Goal: Task Accomplishment & Management: Complete application form

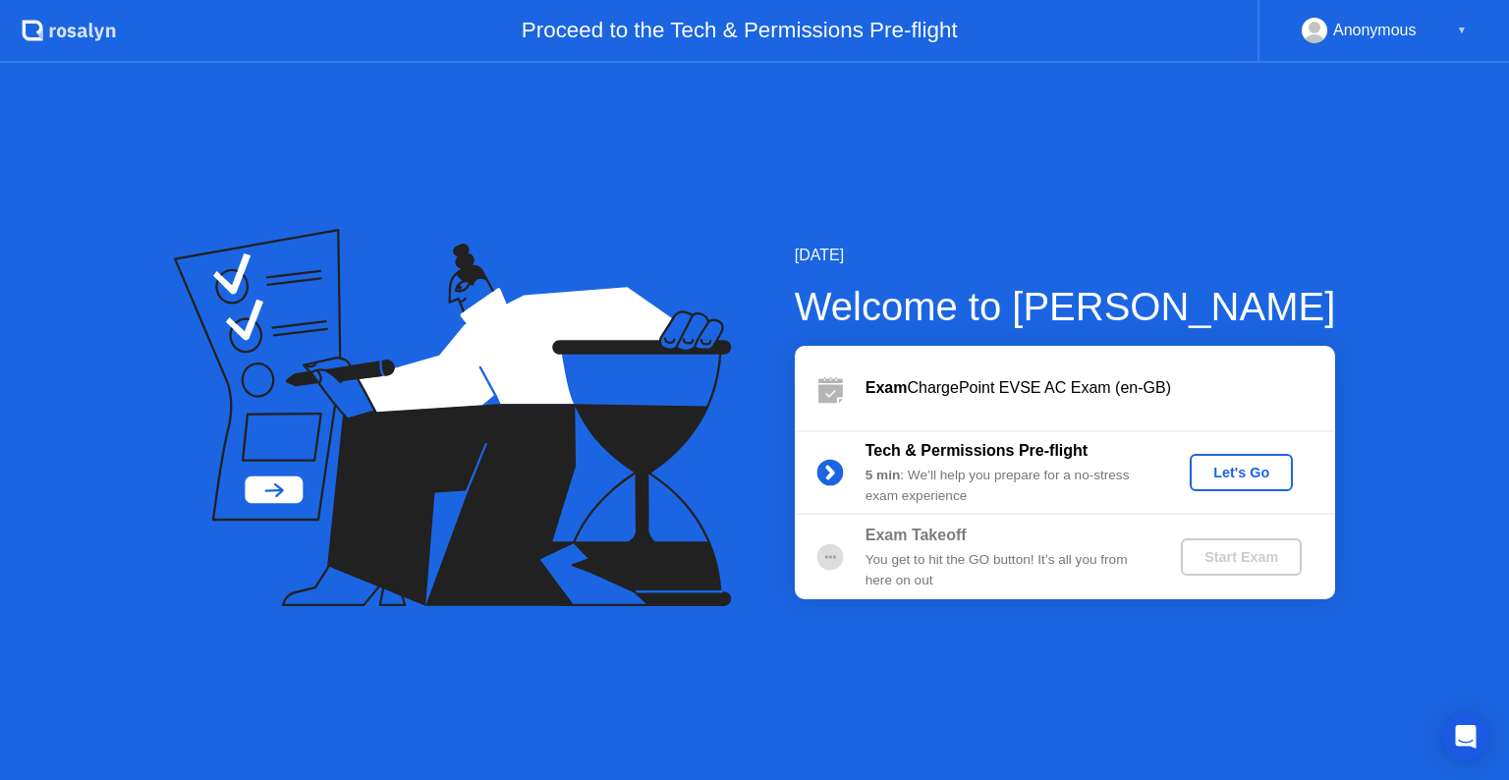
click at [1247, 480] on div "Let's Go" at bounding box center [1241, 473] width 87 height 16
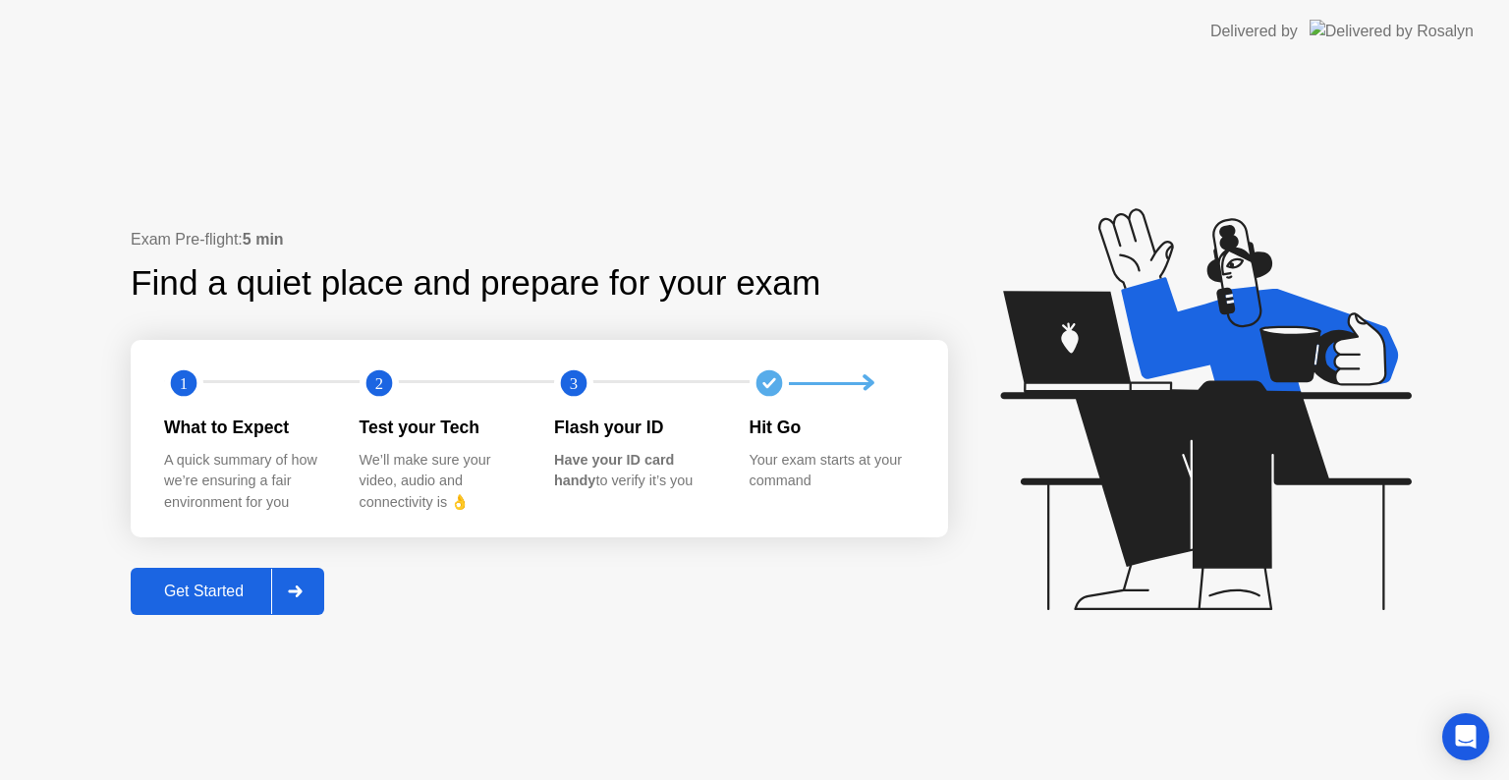
click at [203, 592] on div "Get Started" at bounding box center [204, 592] width 135 height 18
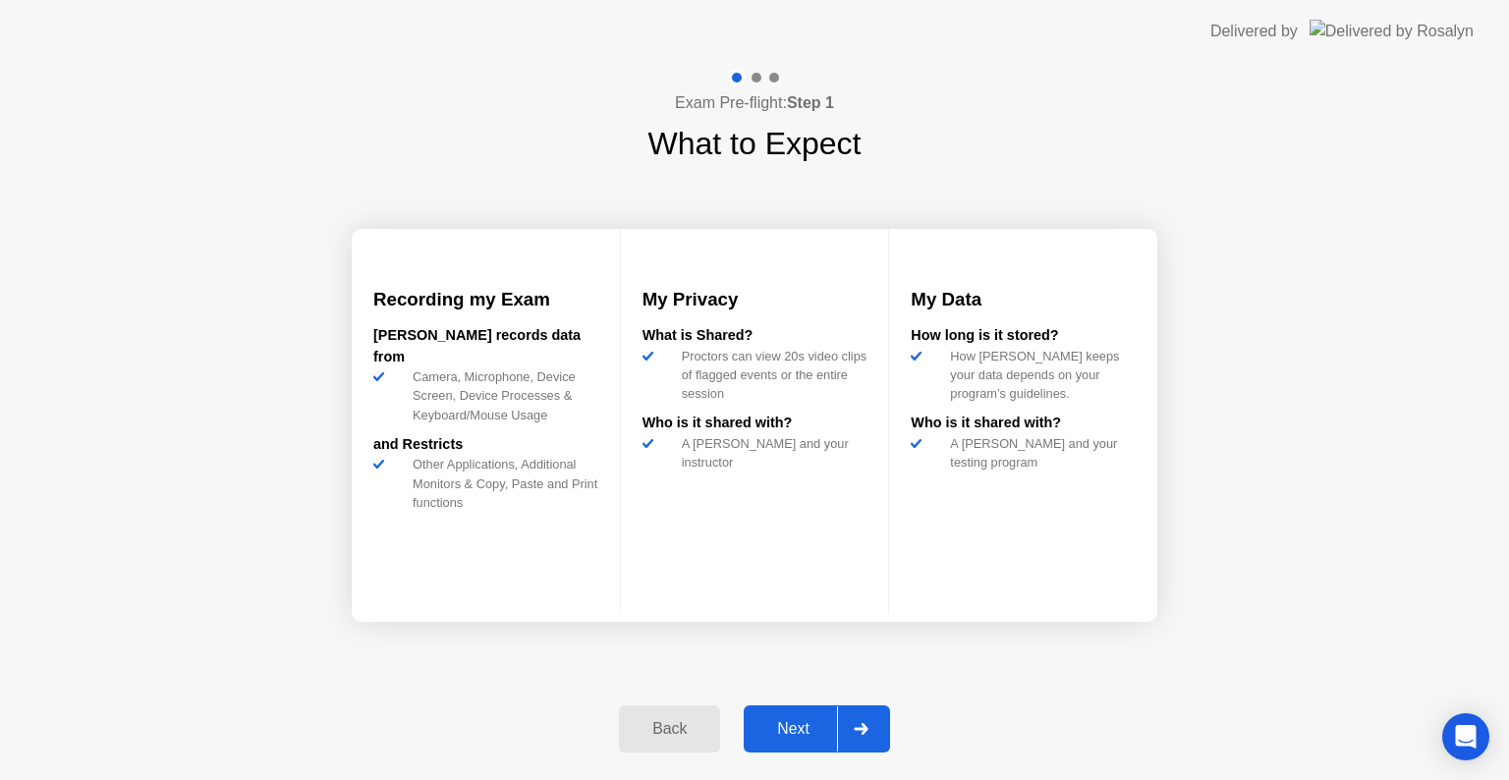
click at [787, 731] on div "Next" at bounding box center [793, 729] width 87 height 18
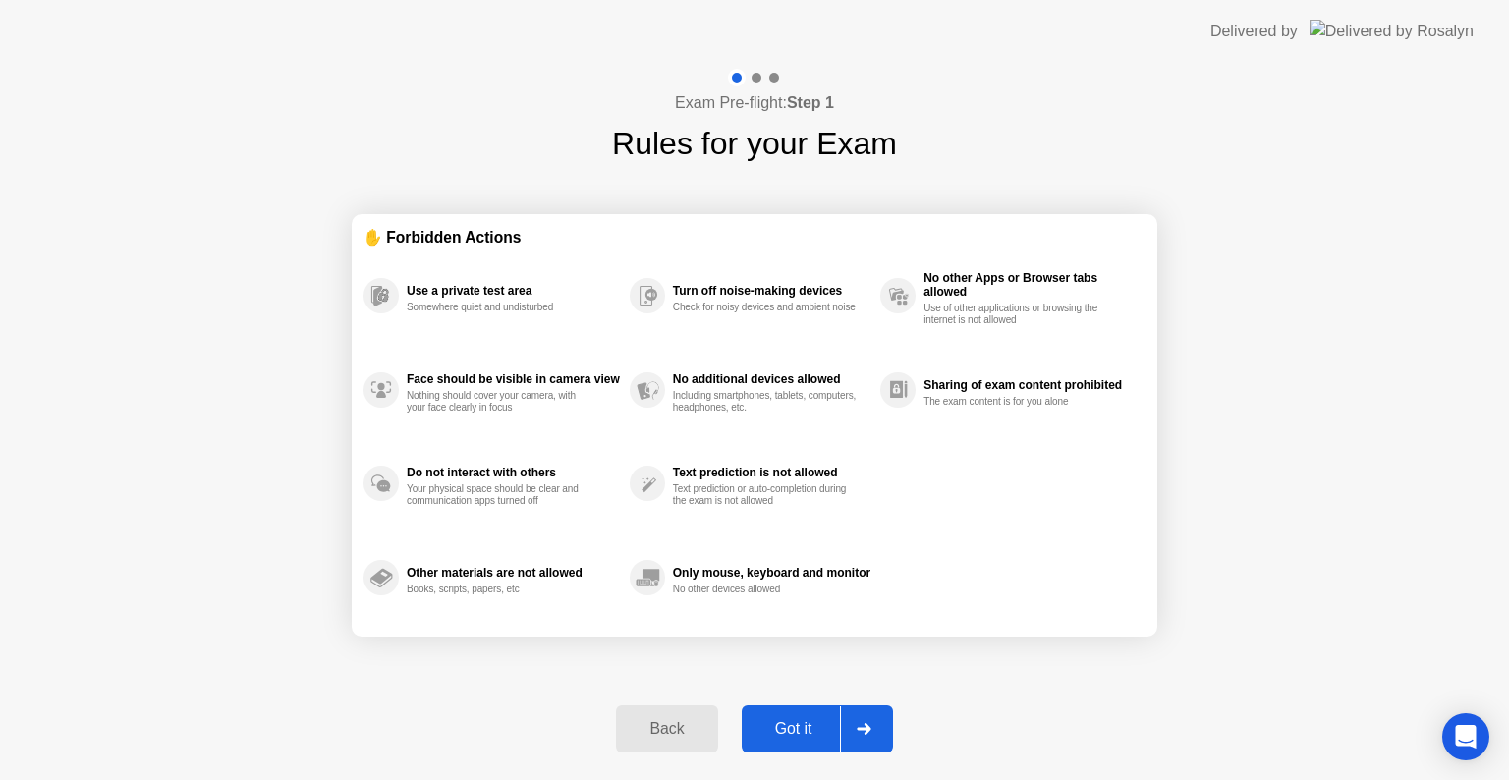
click at [787, 731] on div "Got it" at bounding box center [794, 729] width 92 height 18
select select "**********"
select select "*******"
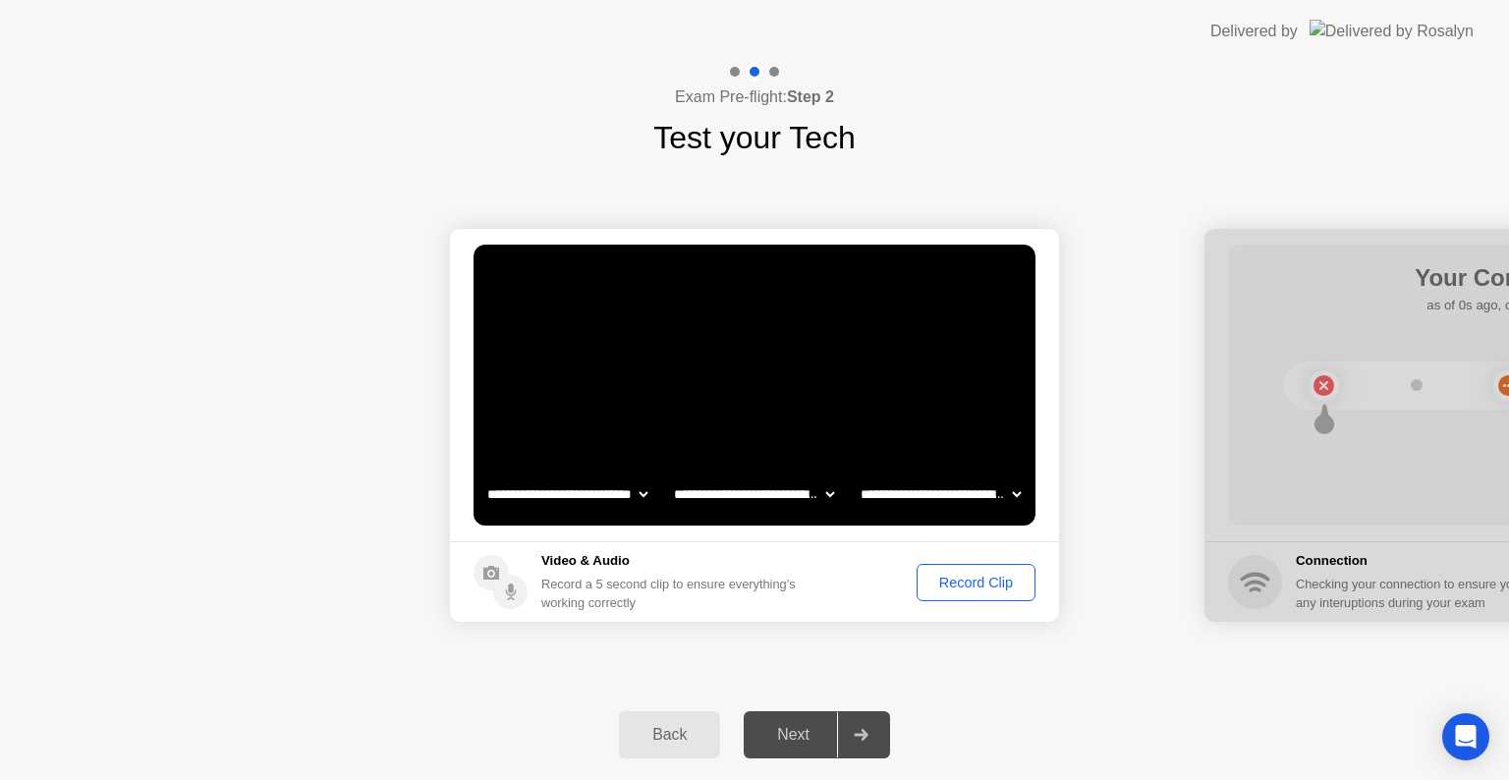
click at [982, 590] on div "Record Clip" at bounding box center [976, 583] width 105 height 16
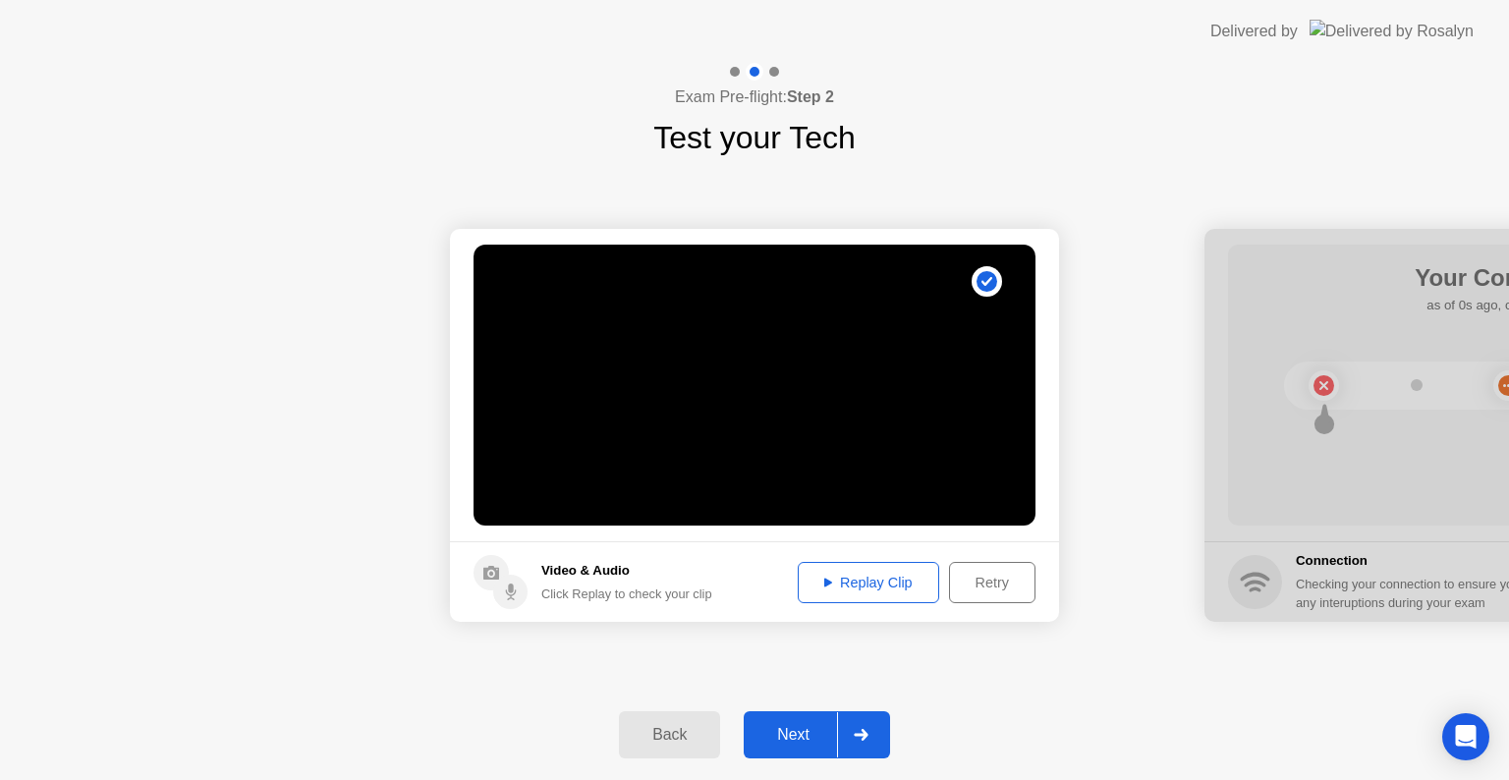
click at [779, 740] on div "Next" at bounding box center [793, 735] width 87 height 18
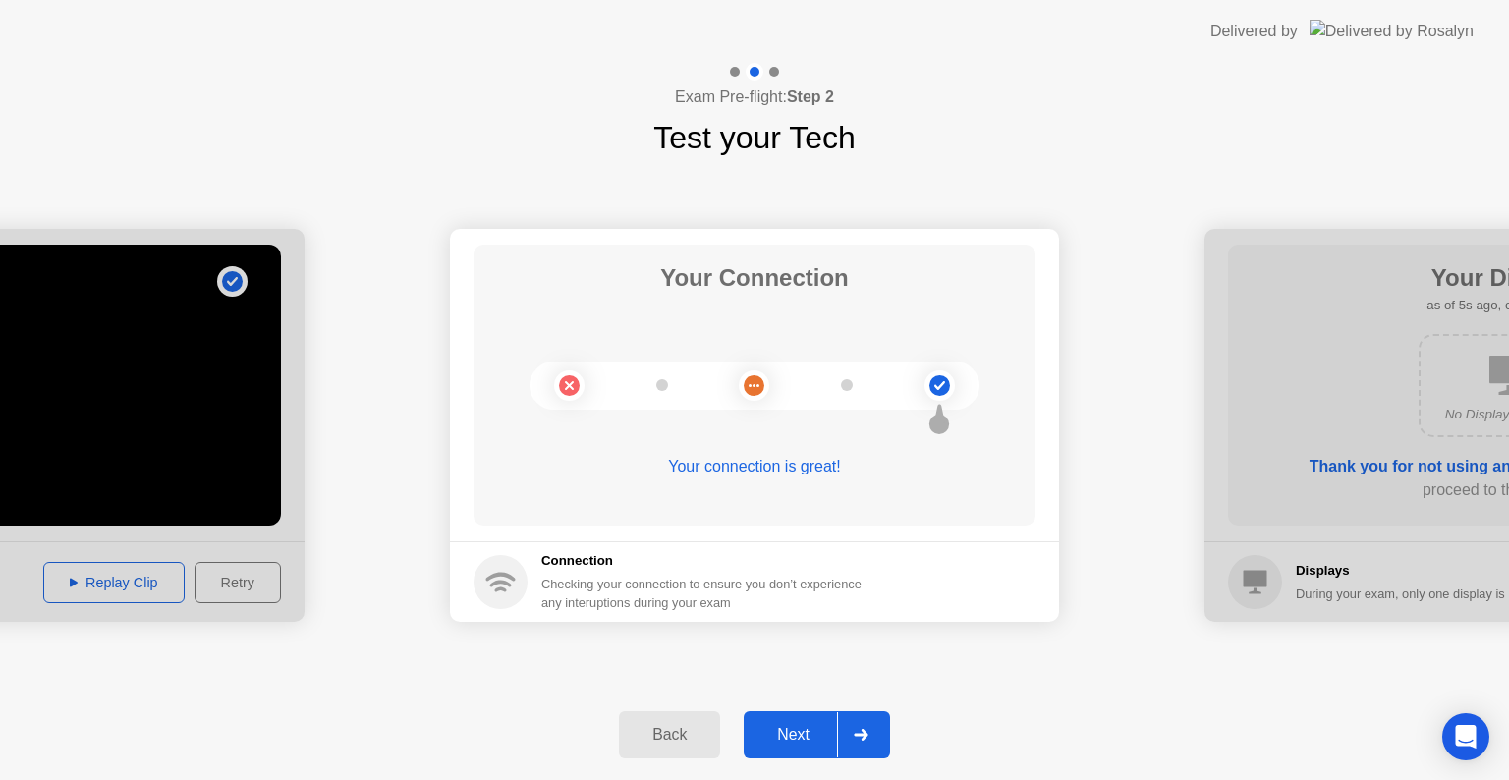
click at [818, 717] on button "Next" at bounding box center [817, 734] width 146 height 47
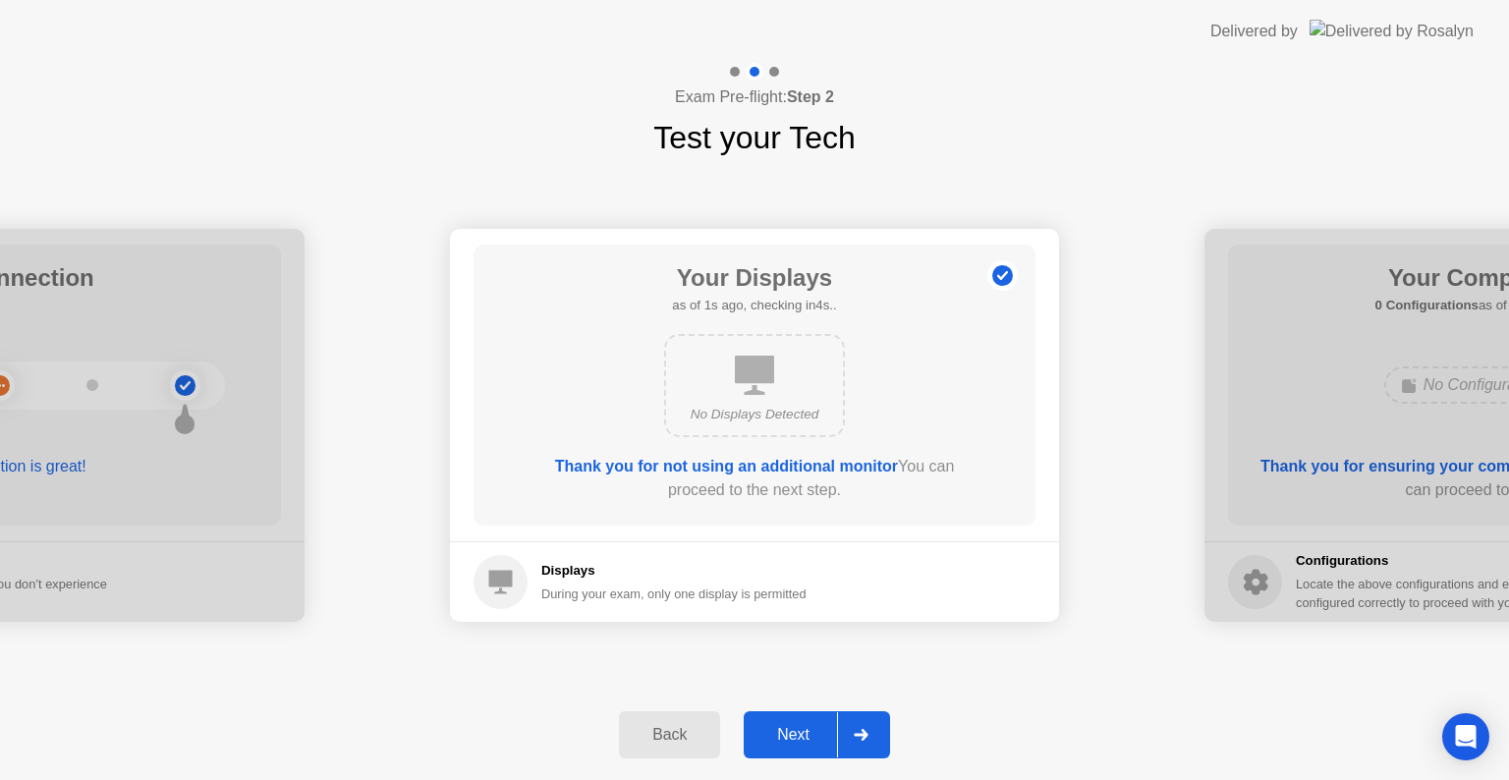
click at [818, 717] on button "Next" at bounding box center [817, 734] width 146 height 47
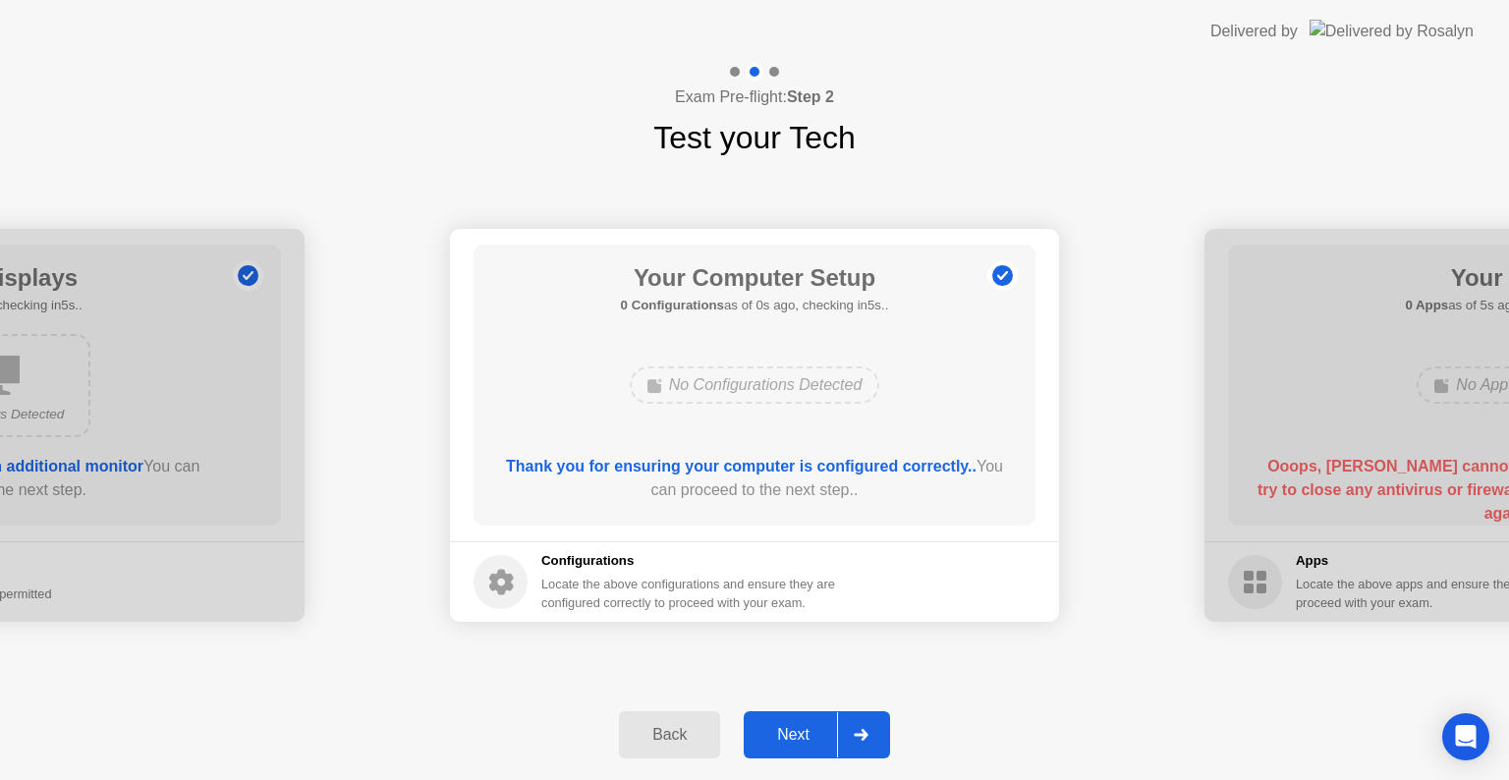
click at [818, 717] on button "Next" at bounding box center [817, 734] width 146 height 47
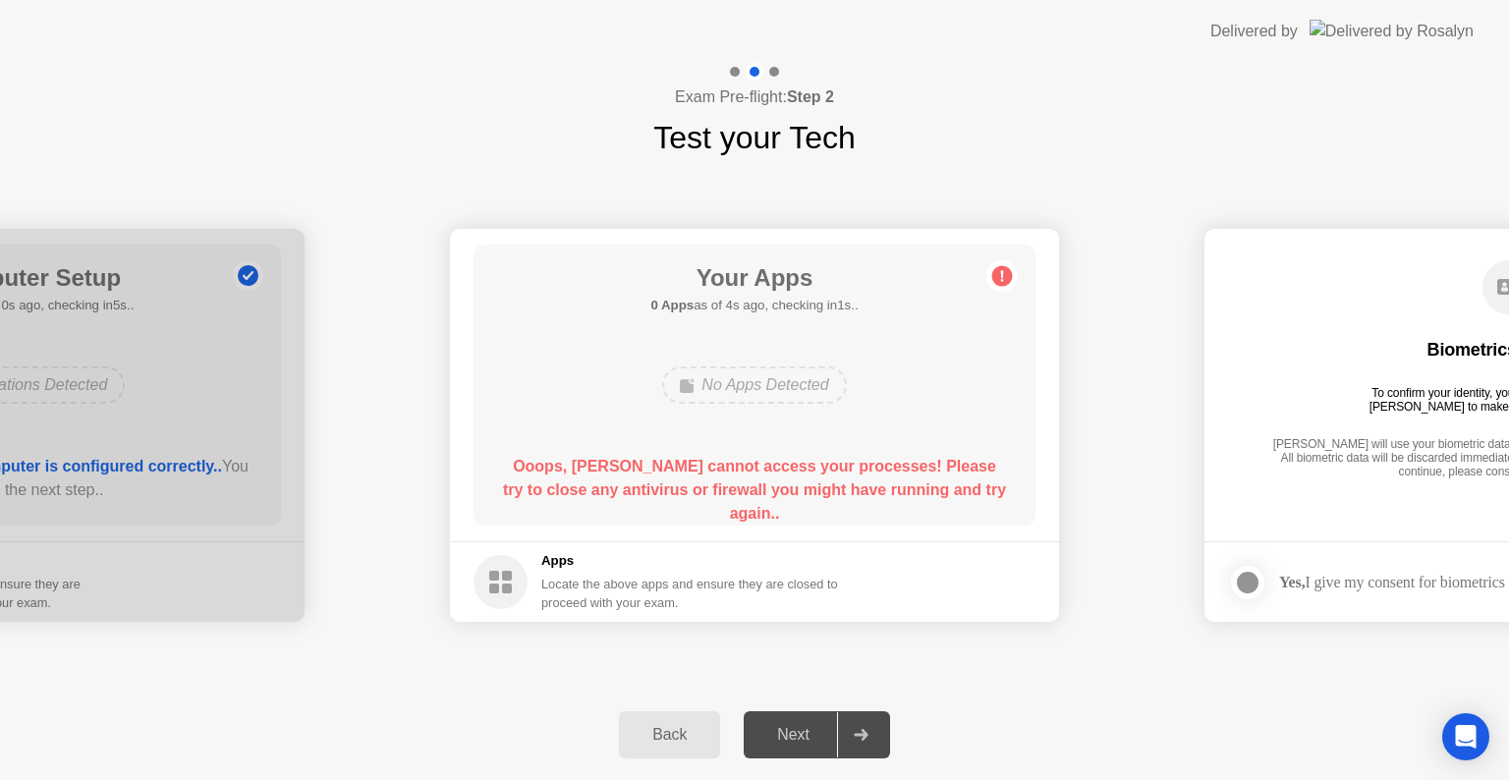
click at [1230, 667] on div "**********" at bounding box center [754, 425] width 1509 height 529
click at [1462, 734] on icon "Open Intercom Messenger" at bounding box center [1465, 737] width 23 height 26
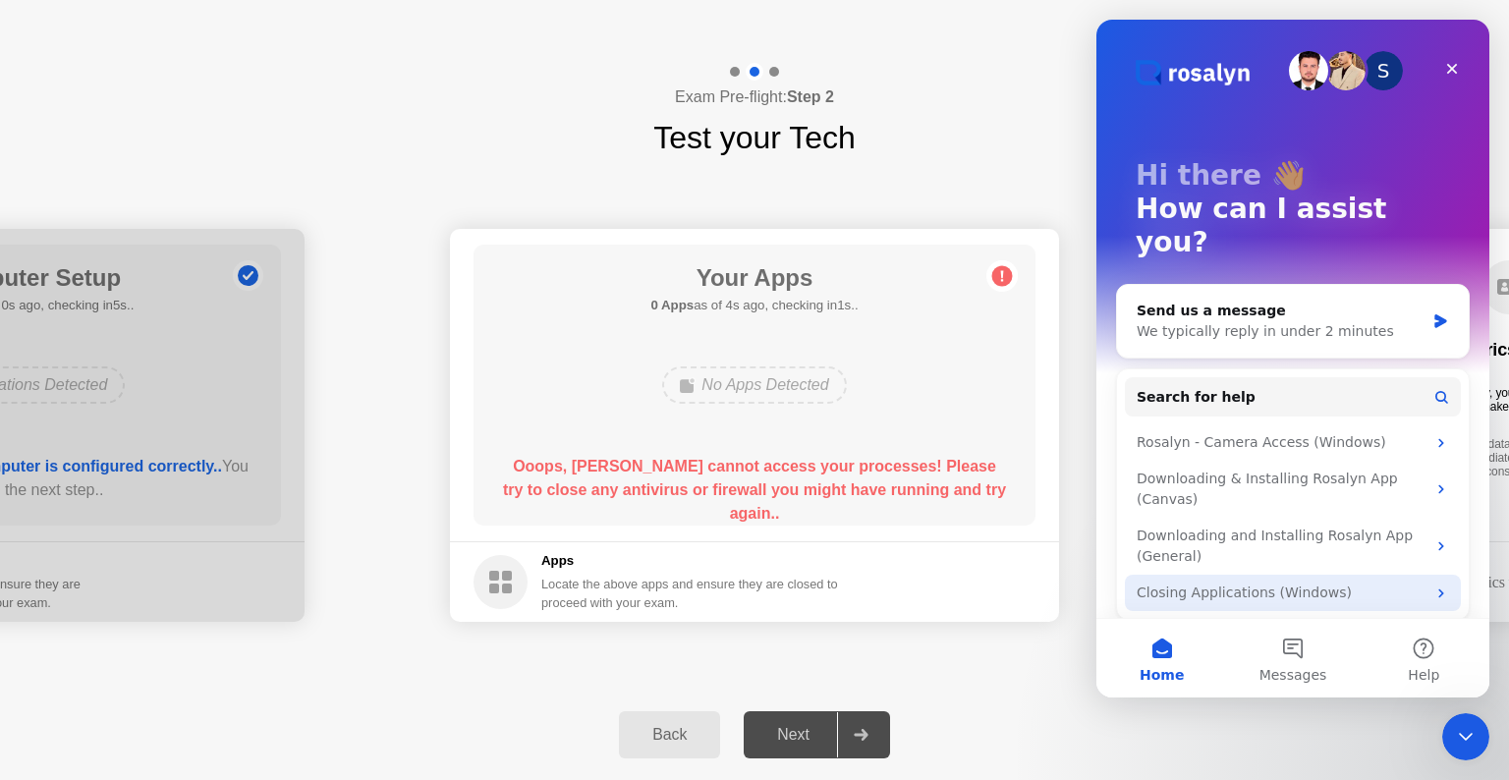
click at [1285, 583] on div "Closing Applications (Windows)" at bounding box center [1281, 593] width 289 height 21
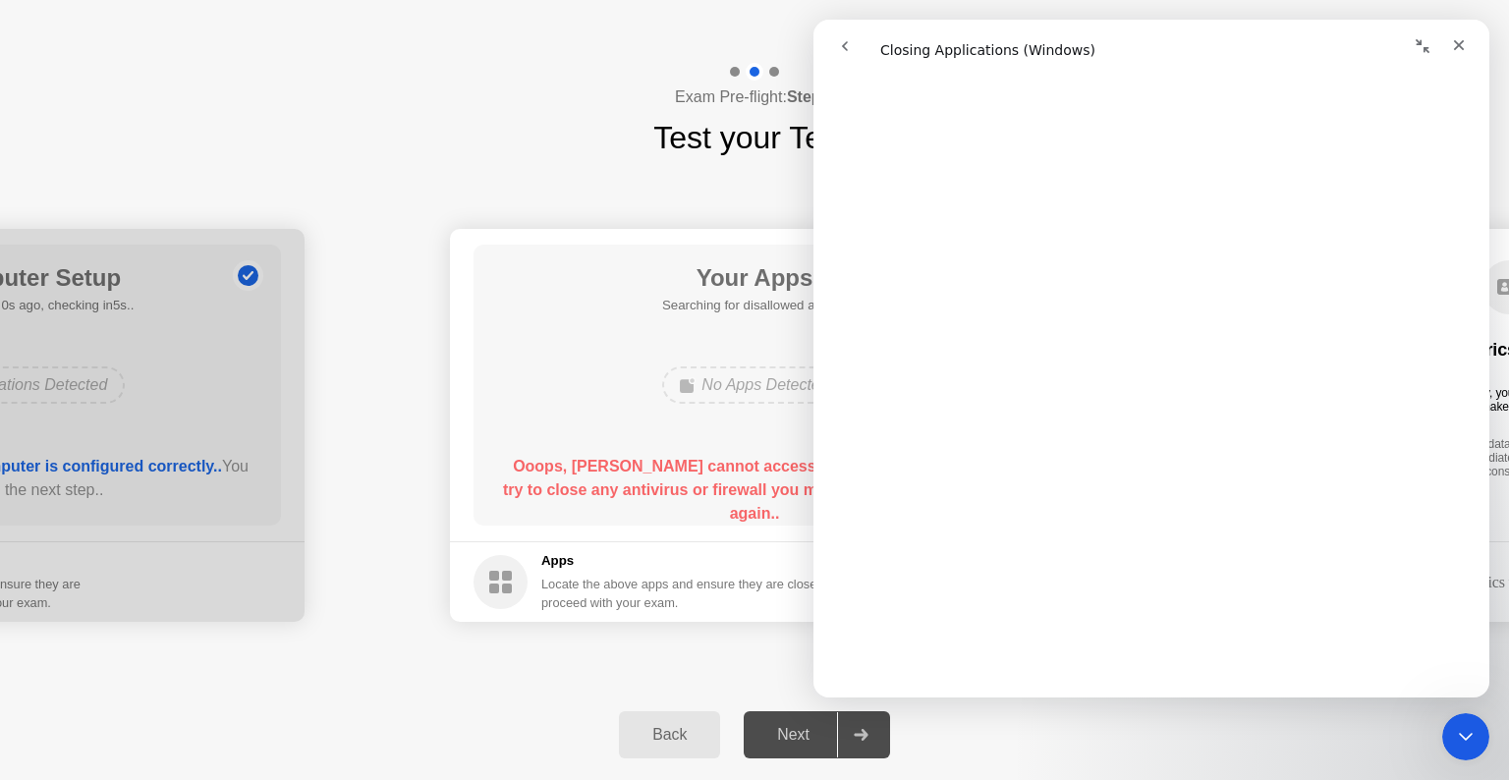
scroll to position [2216, 0]
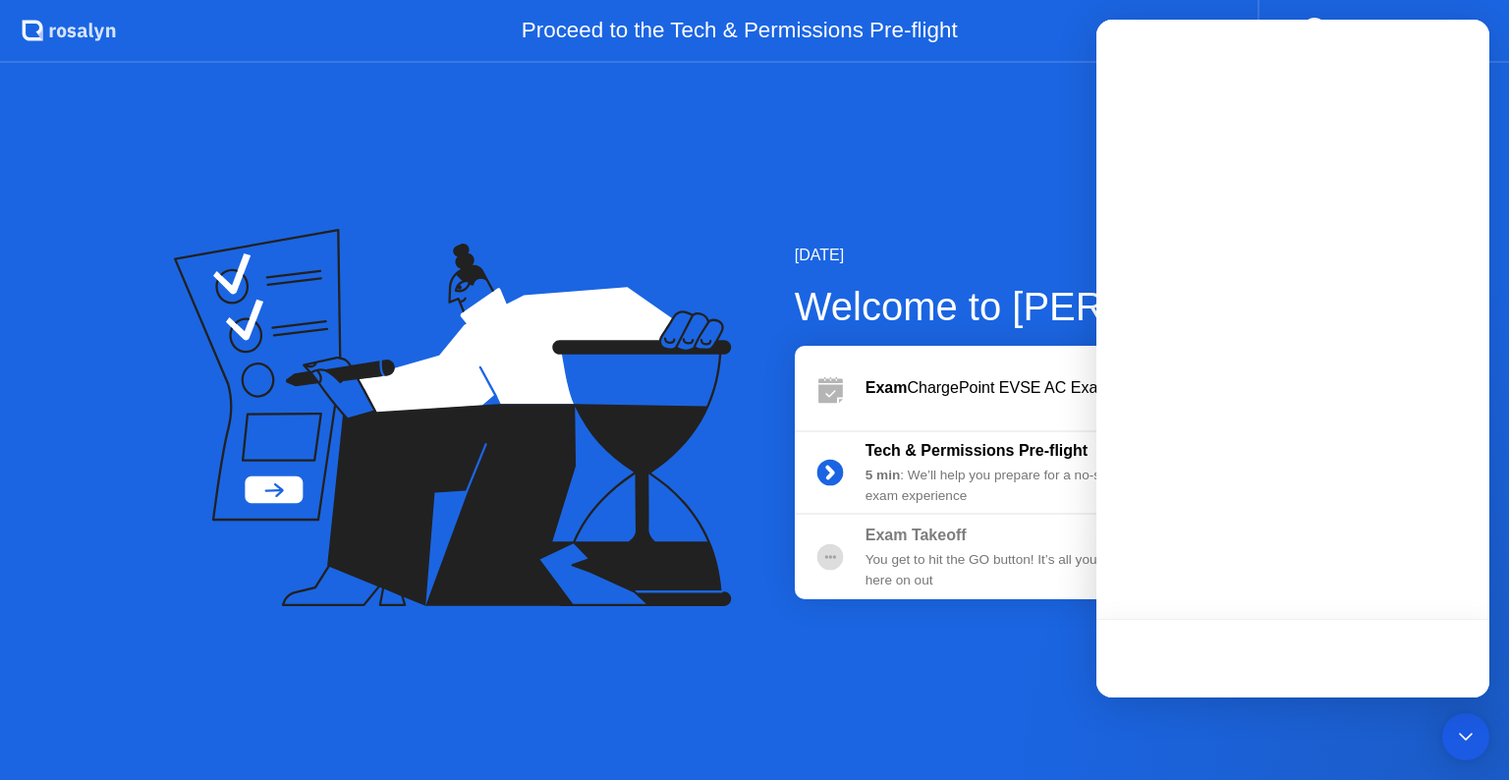
click at [1035, 217] on div "[DATE] Welcome to [PERSON_NAME] Exam ChargePoint EVSE AC Exam (en-GB) Tech & Pe…" at bounding box center [754, 421] width 1509 height 717
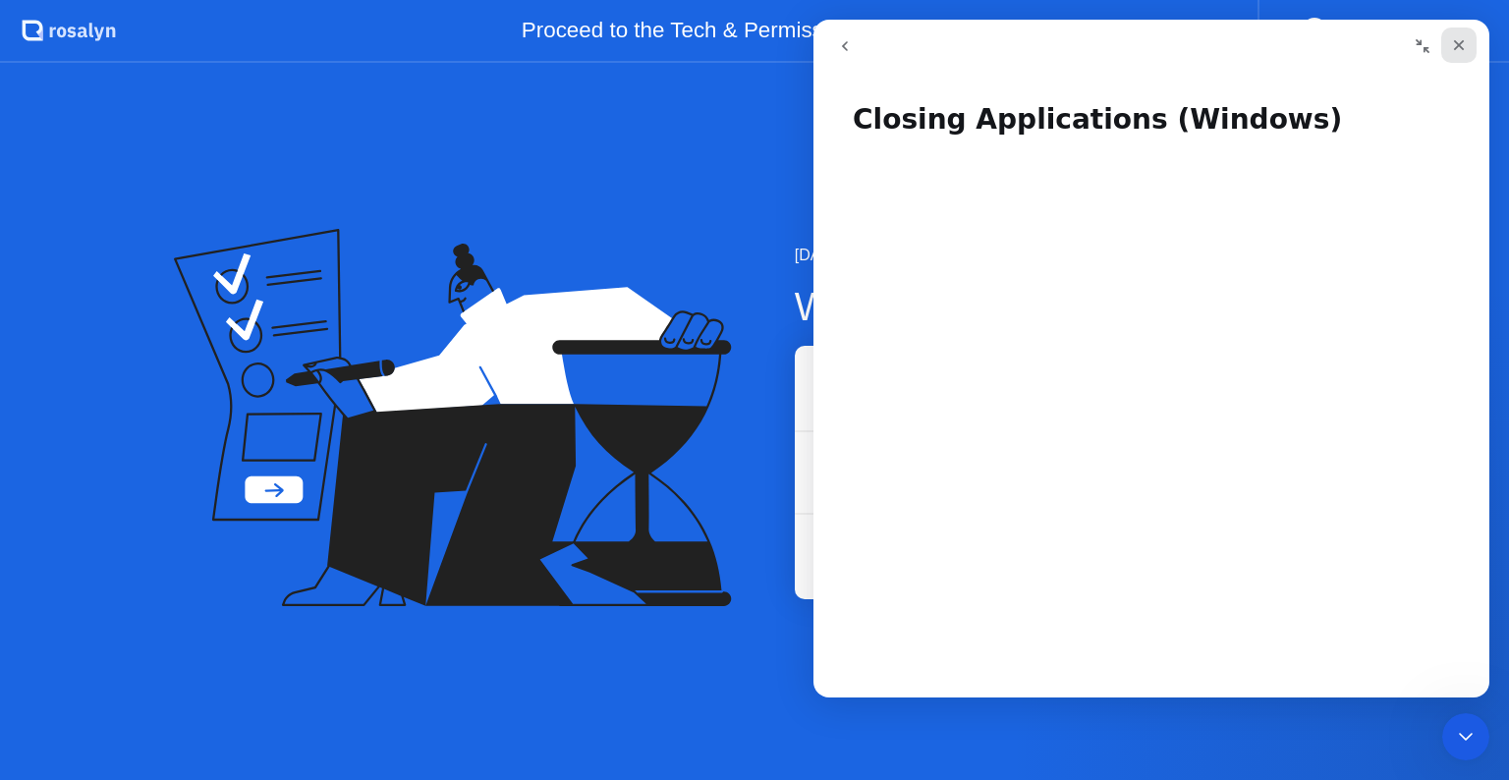
click at [1468, 34] on div "Close" at bounding box center [1459, 45] width 35 height 35
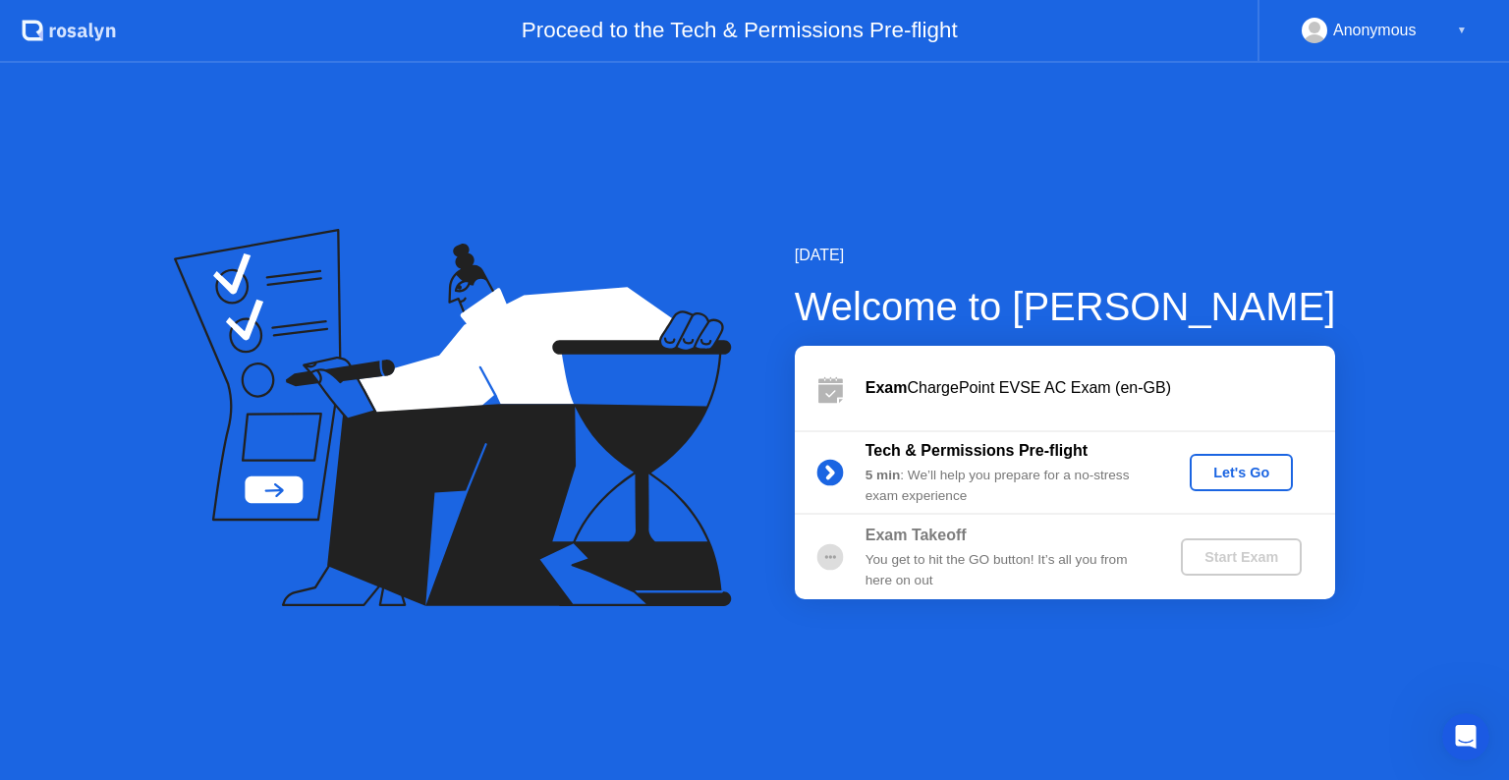
click at [1255, 480] on div "Let's Go" at bounding box center [1241, 473] width 87 height 16
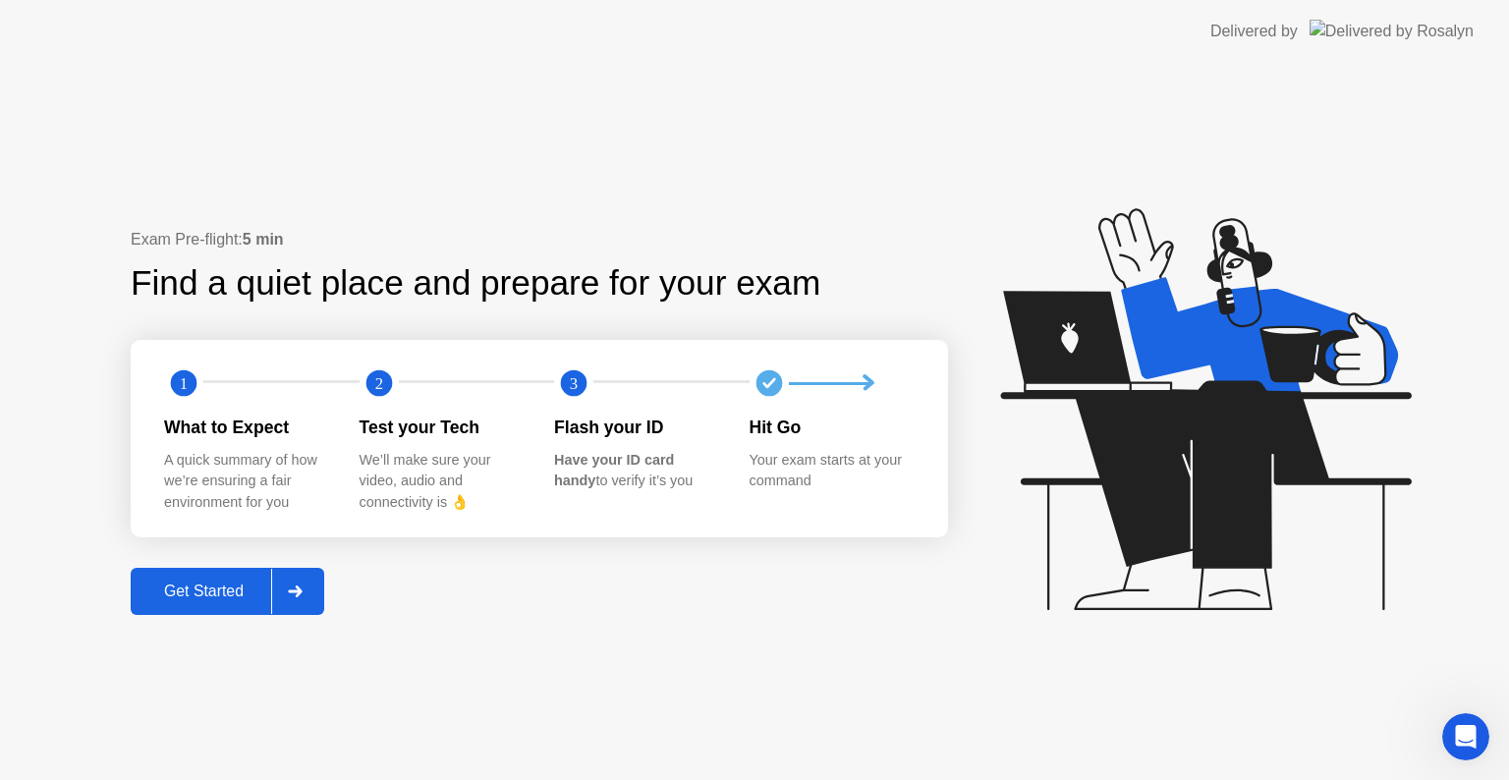
click at [216, 588] on div "Get Started" at bounding box center [204, 592] width 135 height 18
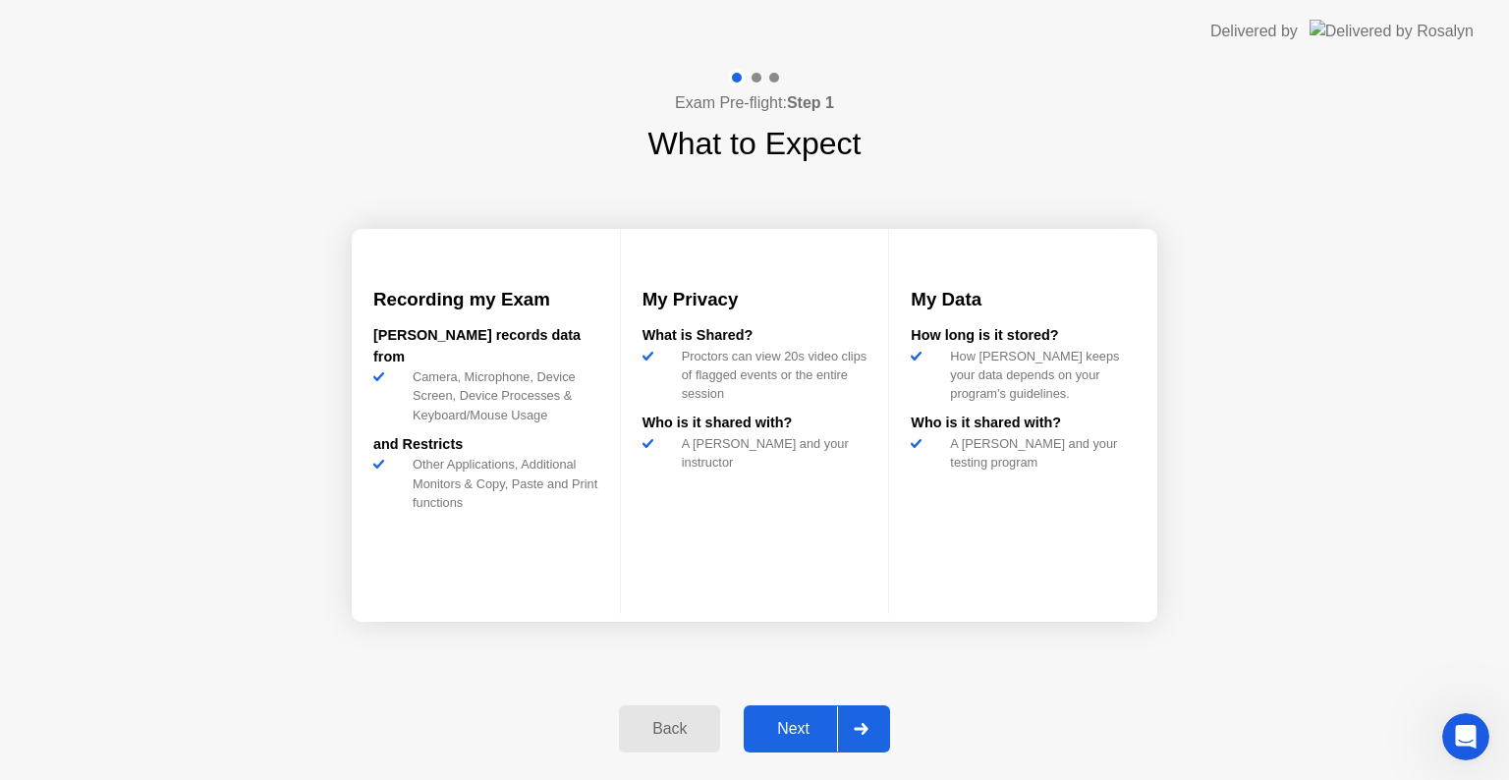
click at [774, 727] on div "Next" at bounding box center [793, 729] width 87 height 18
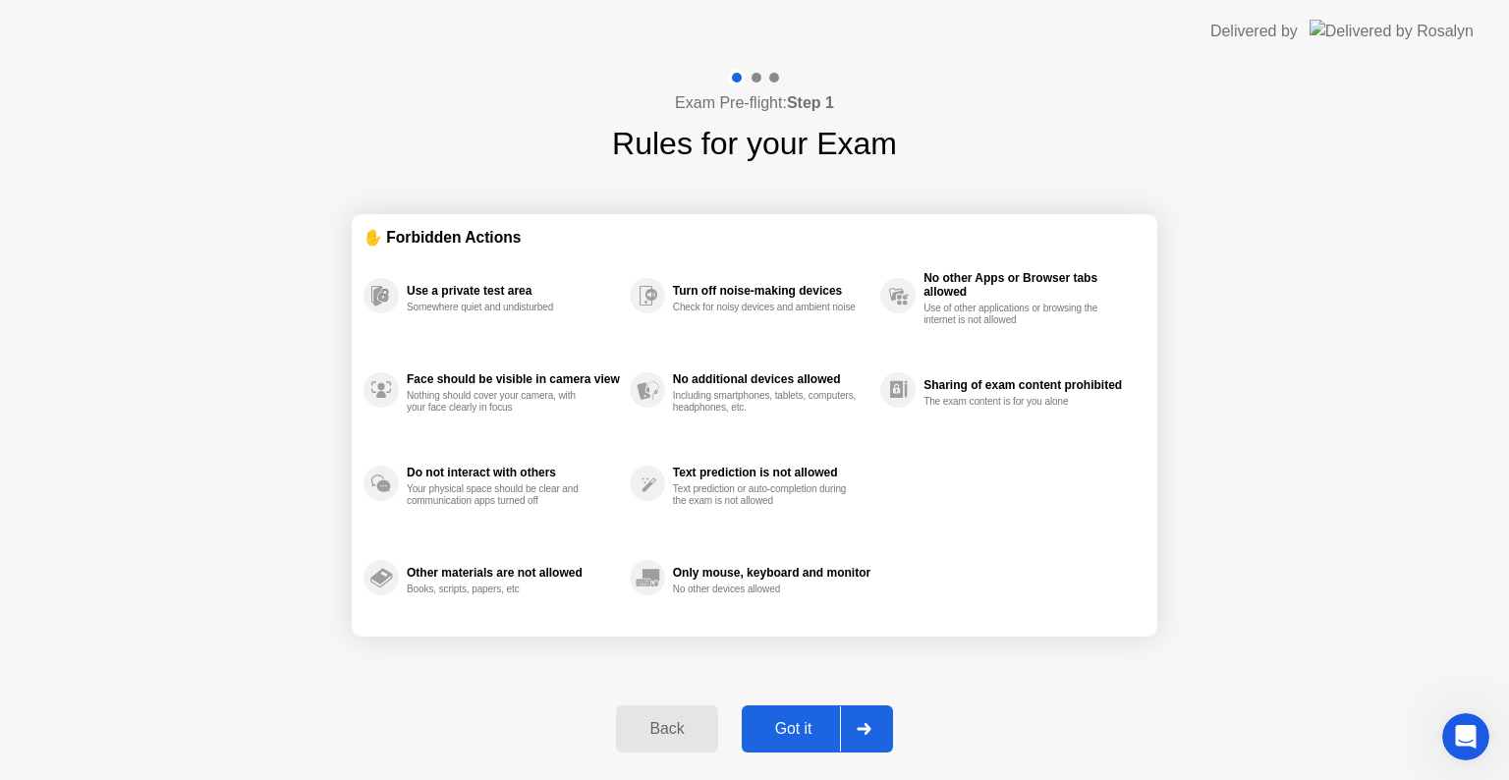
click at [774, 727] on div "Got it" at bounding box center [794, 729] width 92 height 18
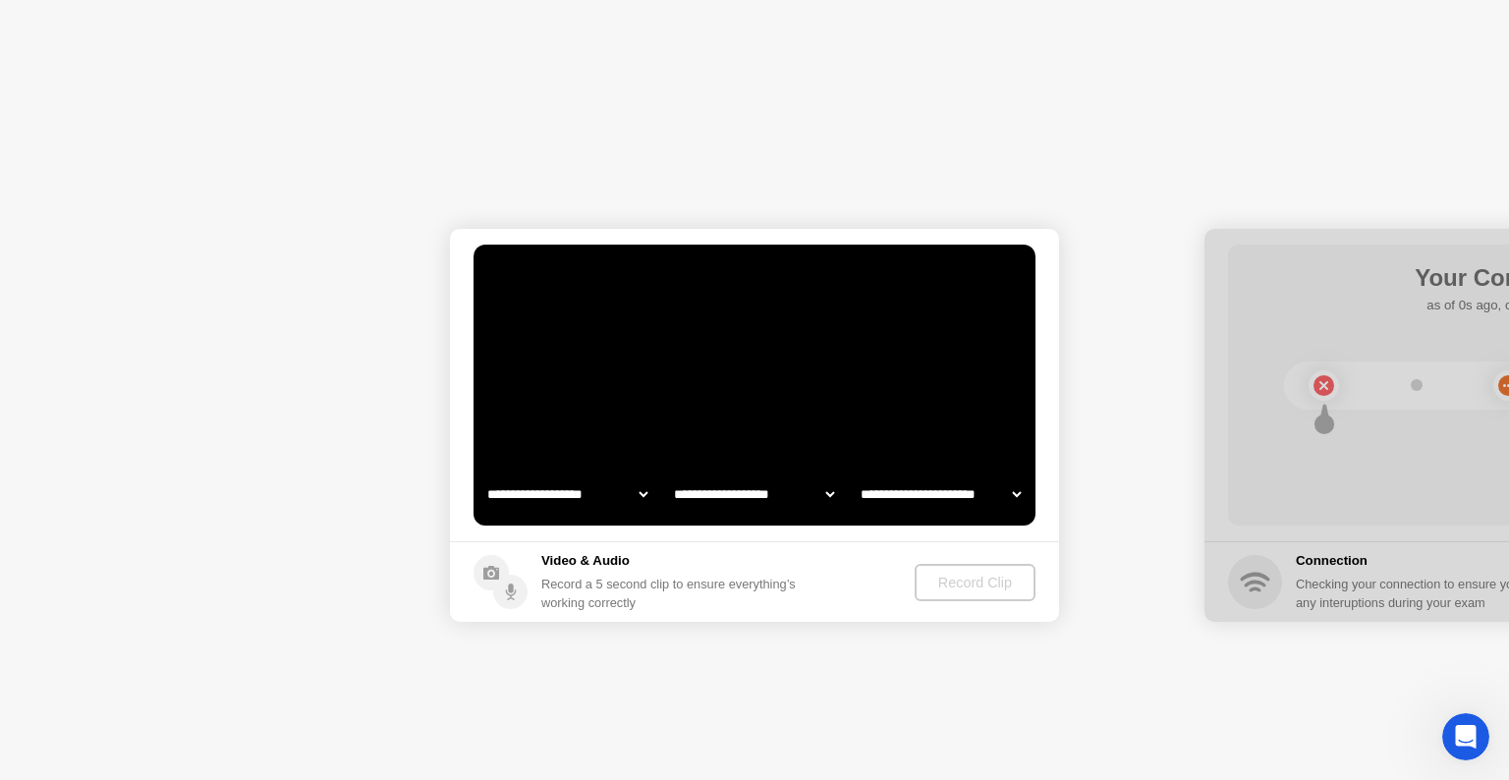
select select "**********"
select select "*******"
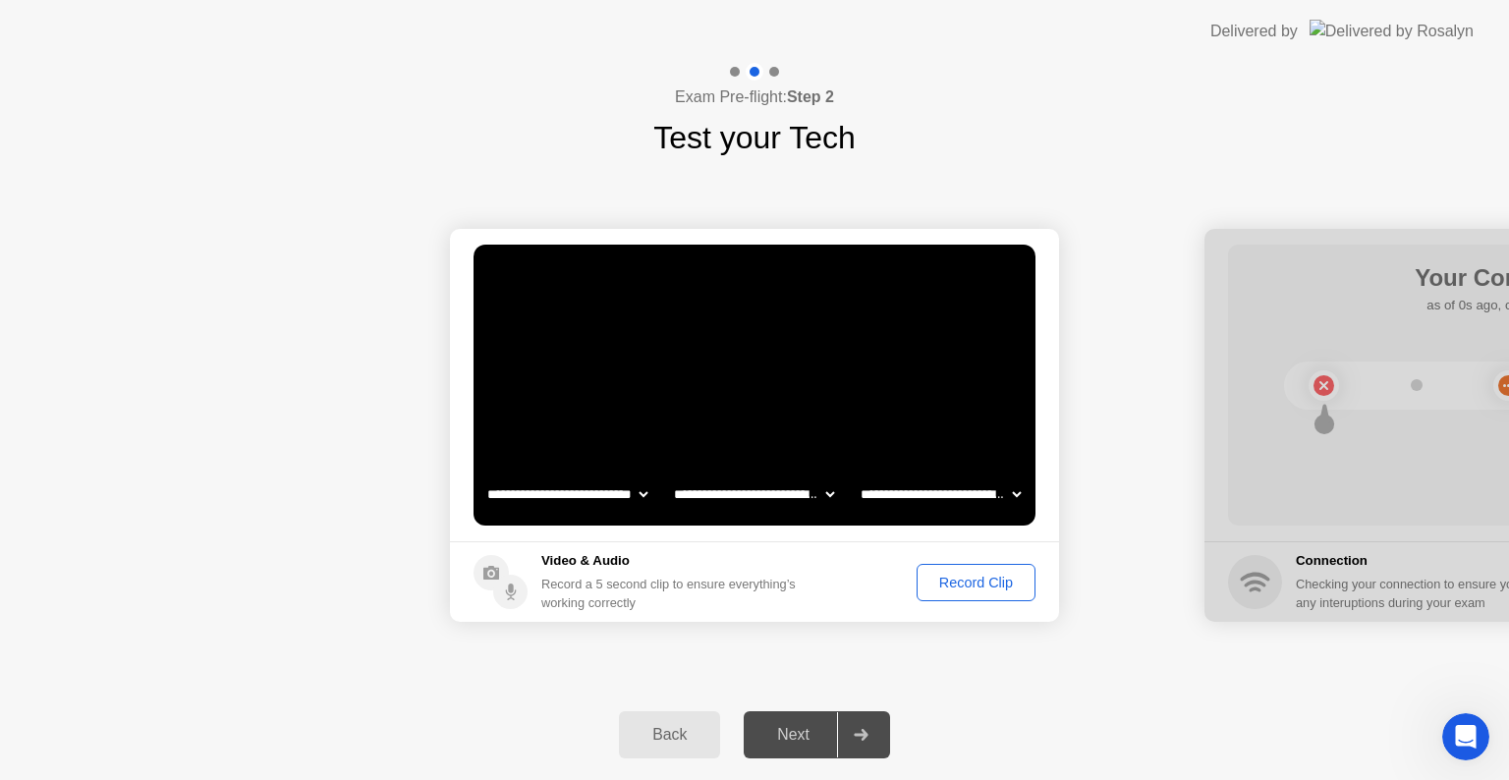
click at [965, 578] on div "Record Clip" at bounding box center [976, 583] width 105 height 16
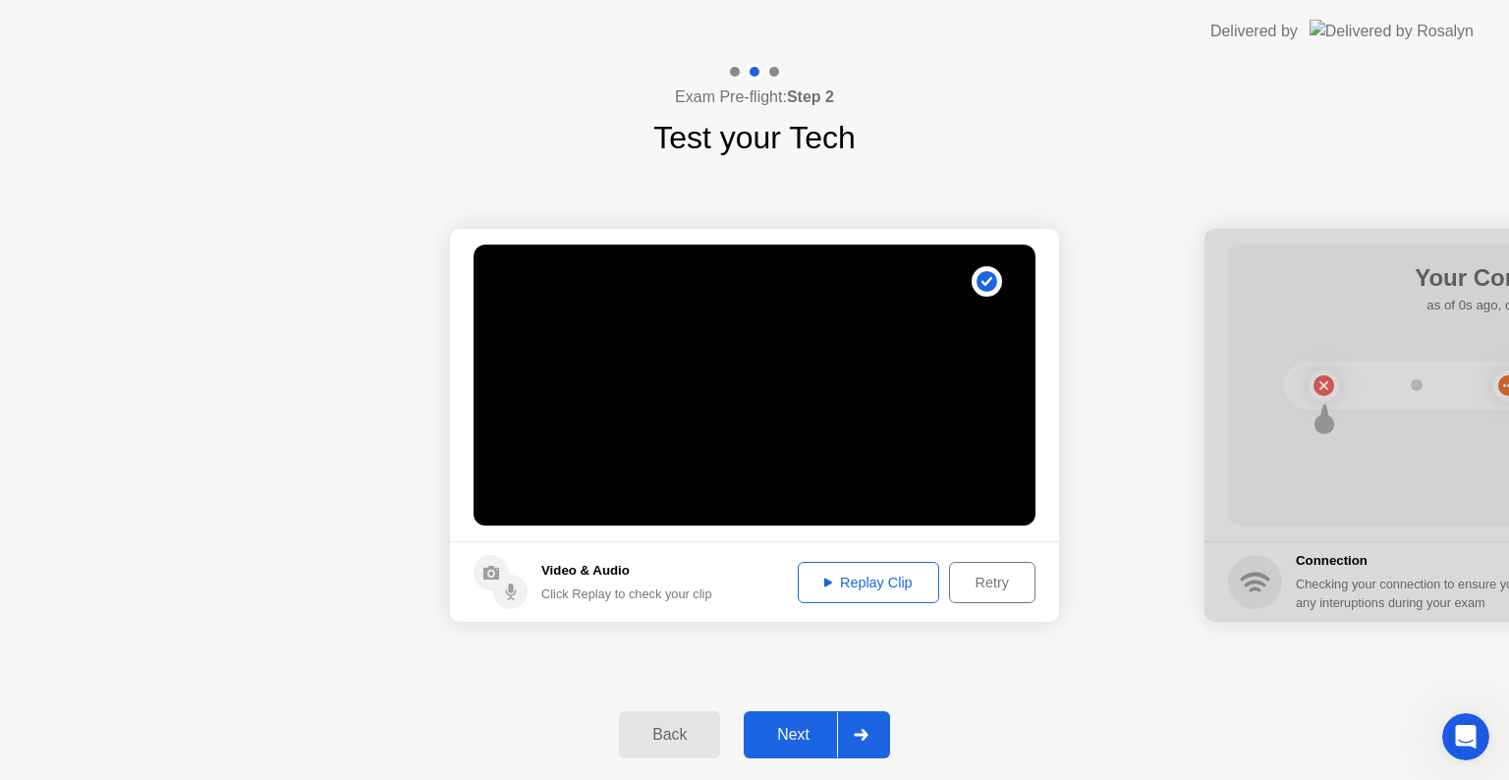
click at [797, 729] on div "Next" at bounding box center [793, 735] width 87 height 18
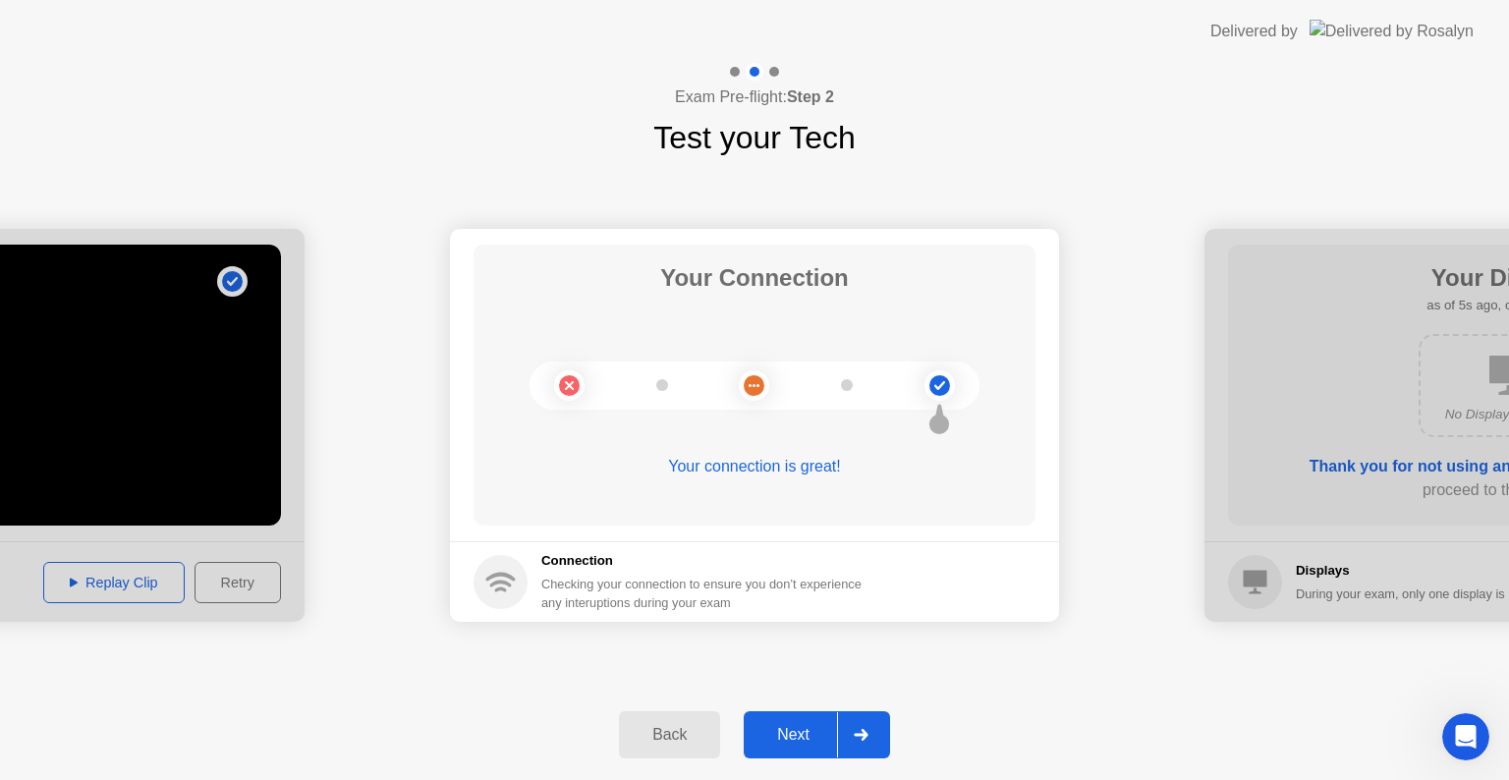
click at [797, 729] on div "Next" at bounding box center [793, 735] width 87 height 18
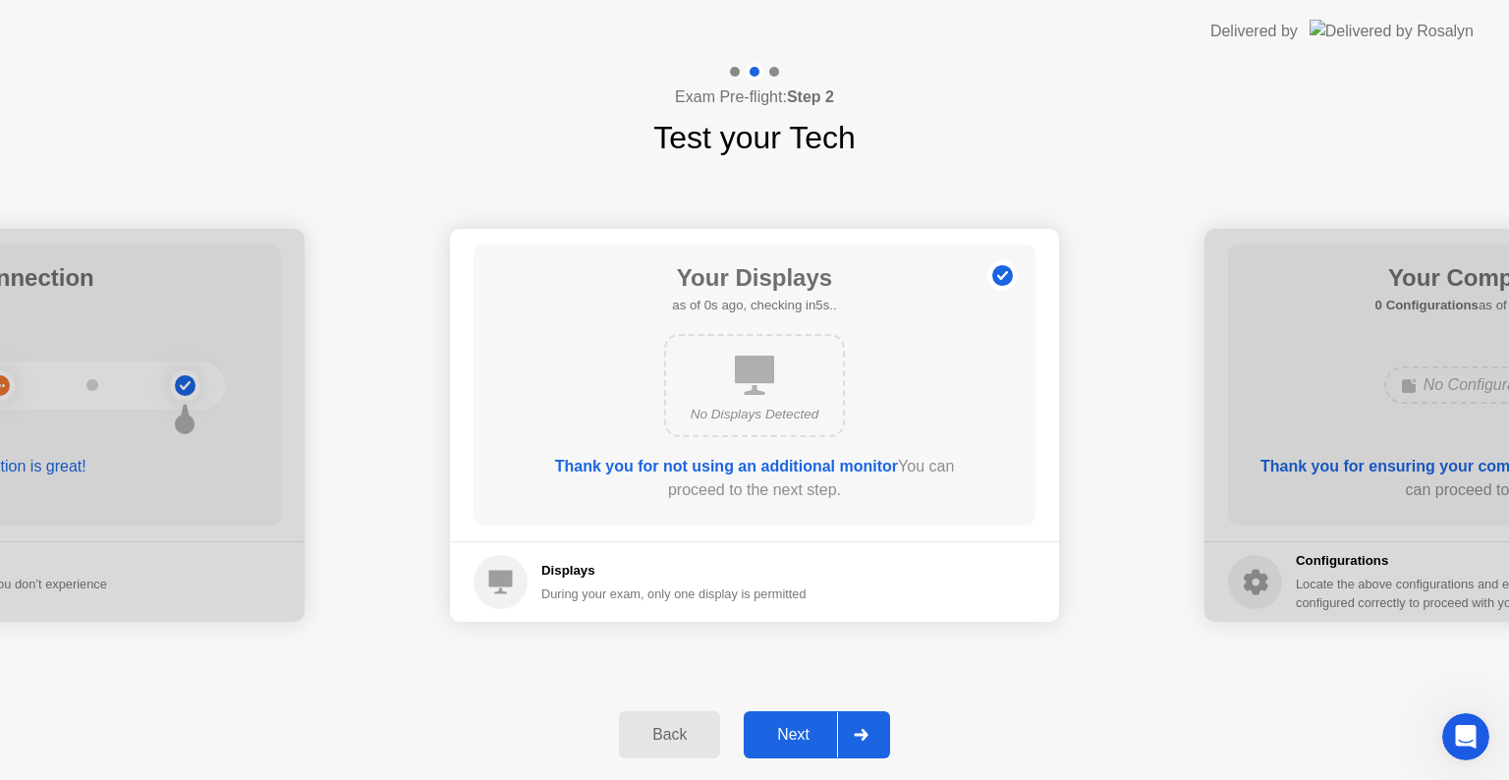
click at [797, 729] on div "Next" at bounding box center [793, 735] width 87 height 18
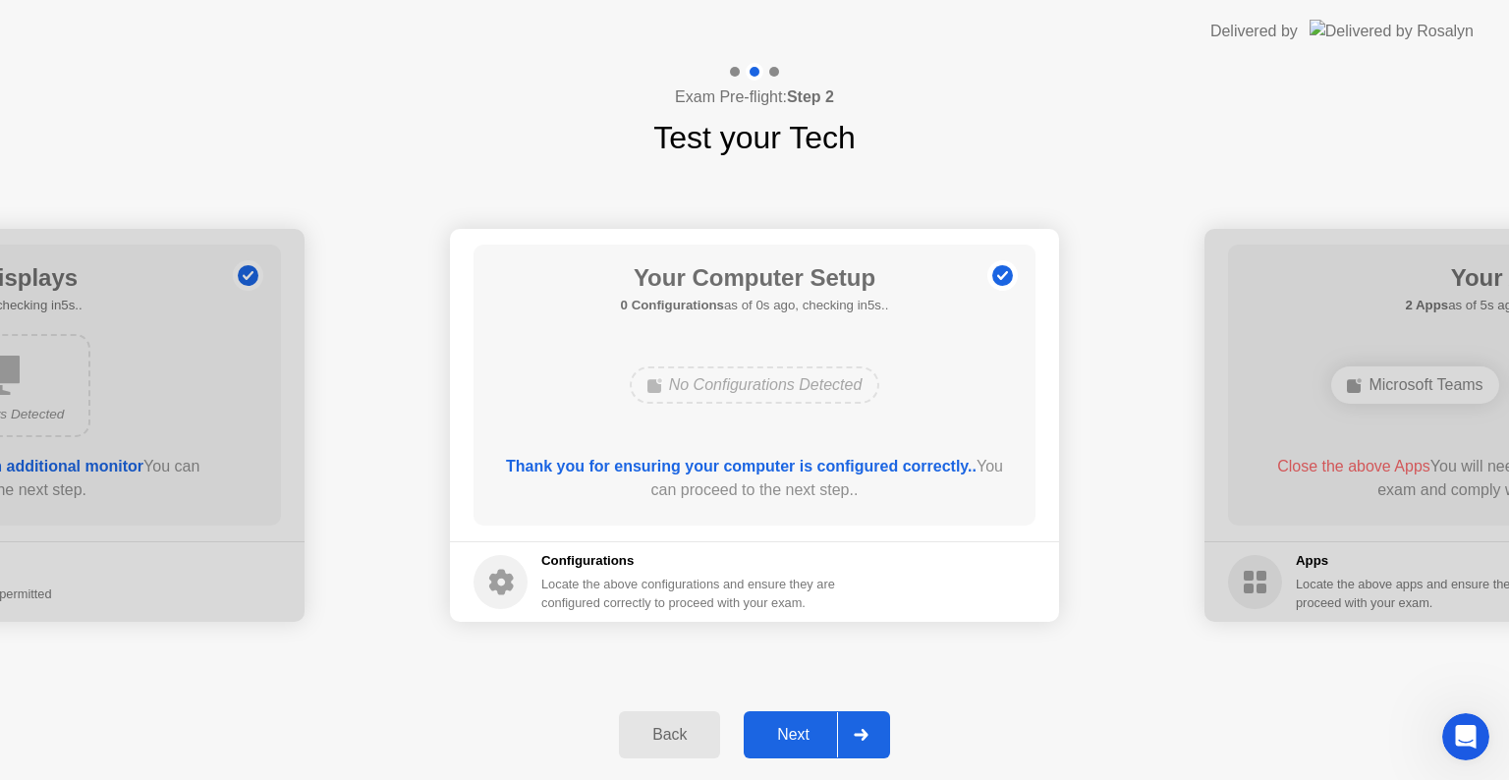
click at [797, 729] on div "Next" at bounding box center [793, 735] width 87 height 18
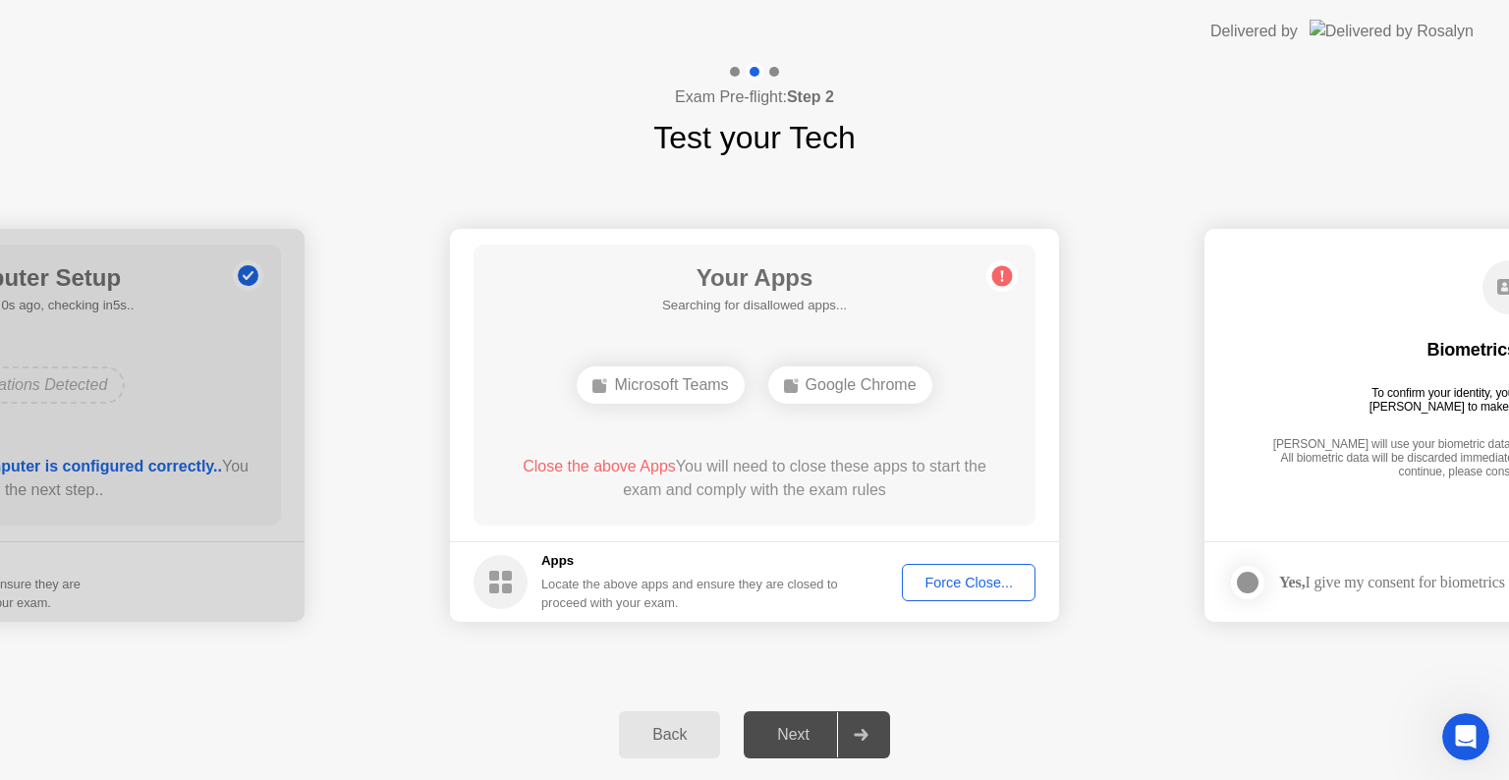
click at [960, 589] on div "Force Close..." at bounding box center [969, 583] width 120 height 16
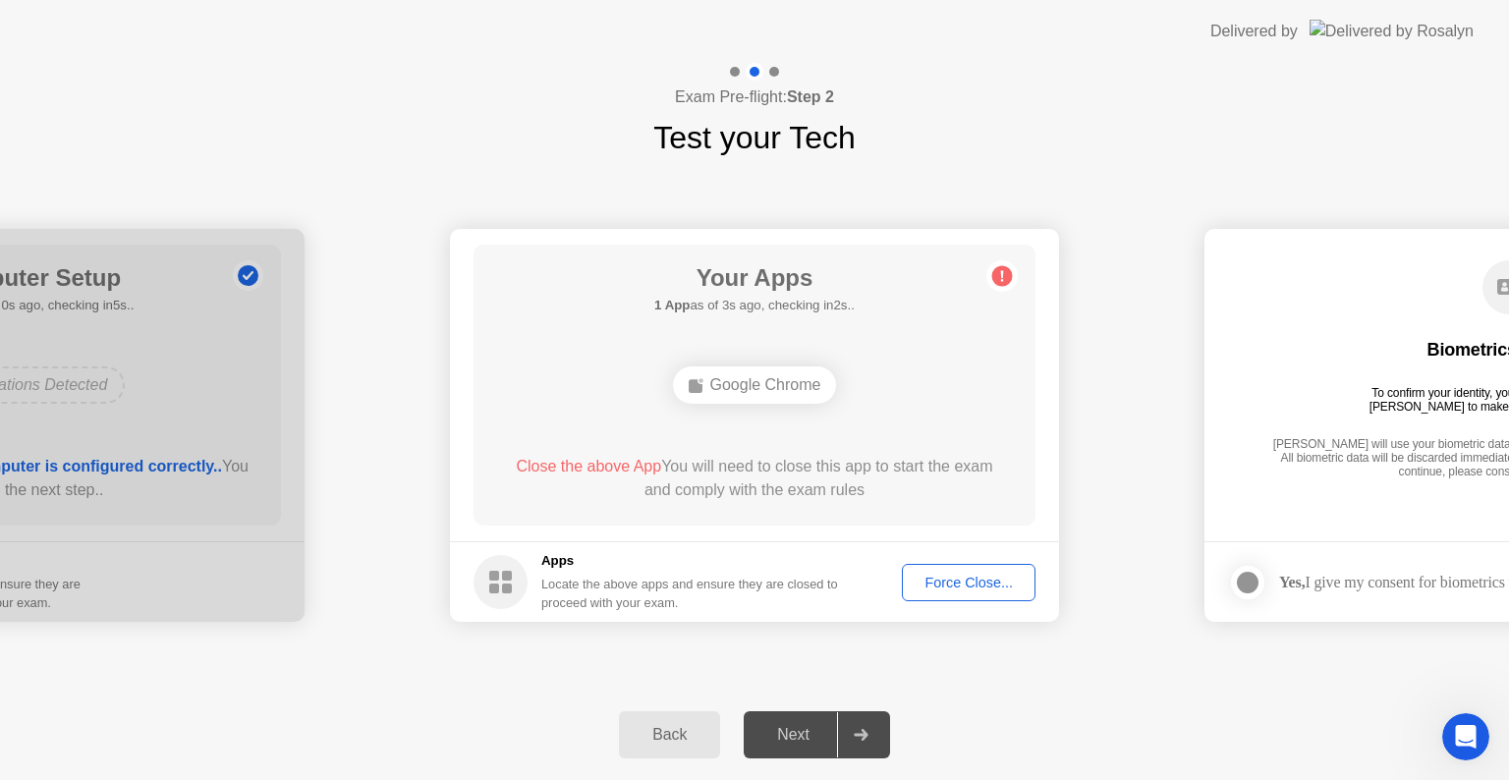
click at [958, 578] on div "Force Close..." at bounding box center [969, 583] width 120 height 16
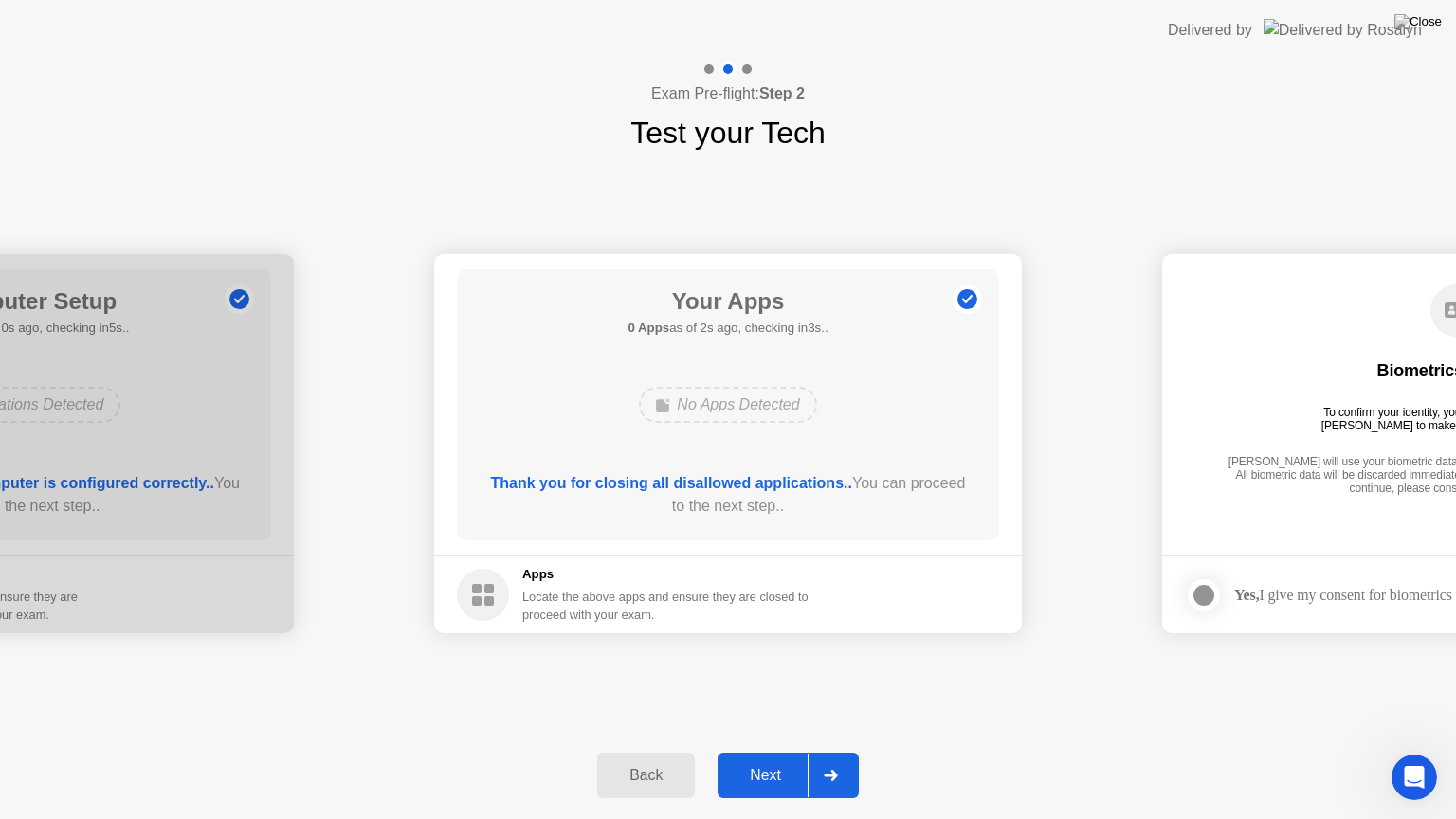
click at [750, 751] on div "Next" at bounding box center [765, 776] width 84 height 17
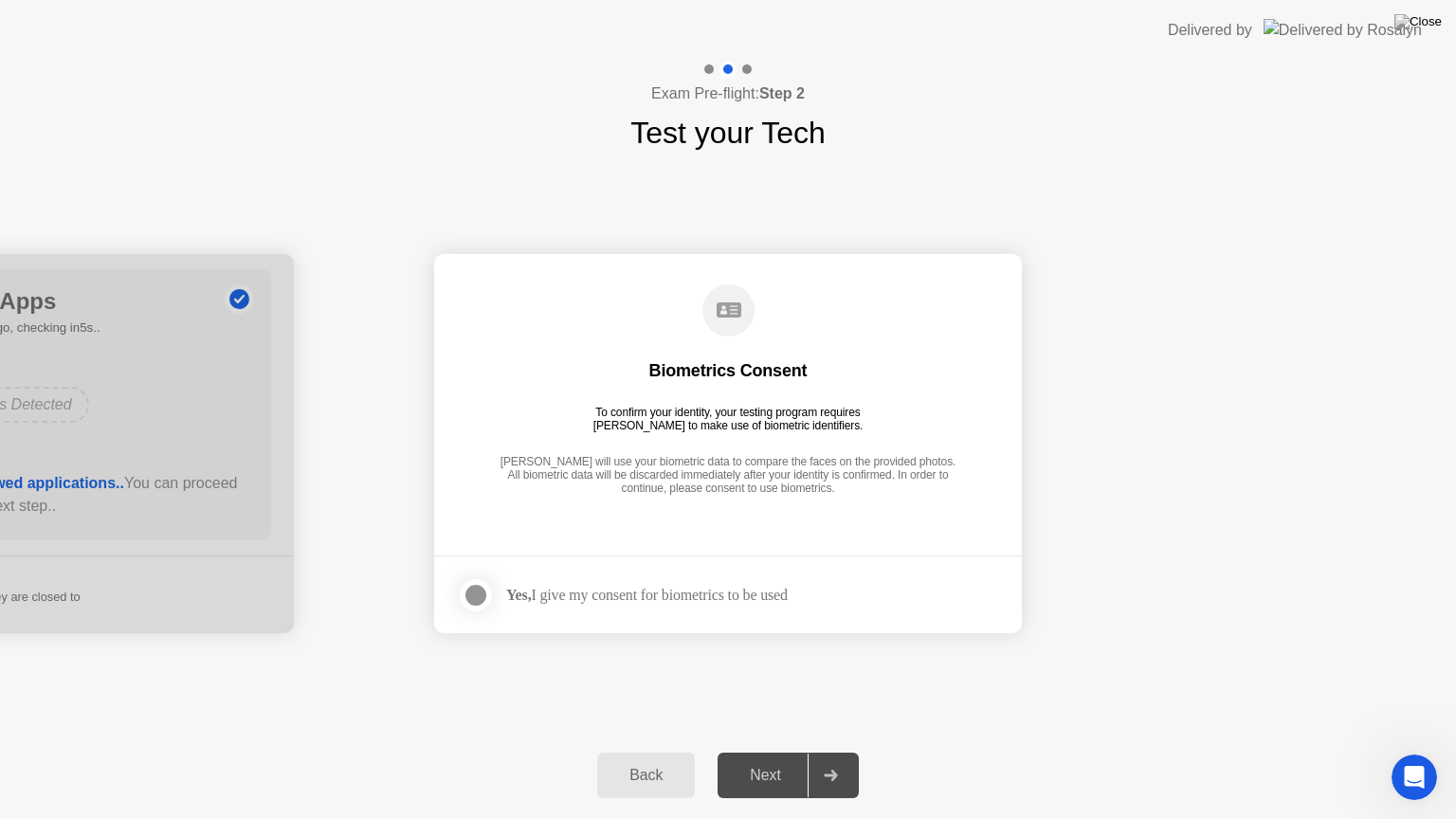
click at [470, 595] on div at bounding box center [477, 595] width 23 height 23
click at [765, 751] on div "Next" at bounding box center [765, 776] width 84 height 17
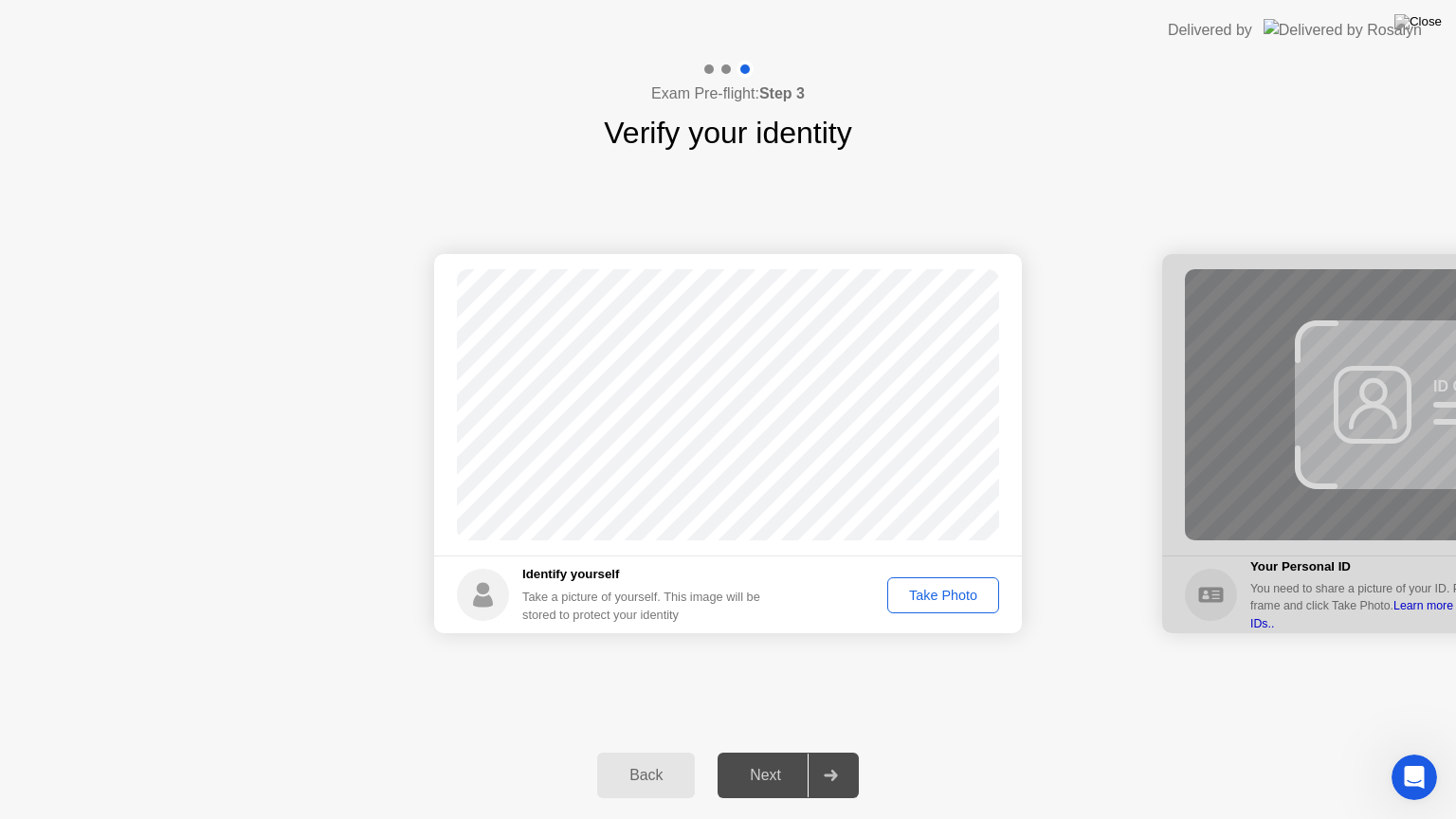
click at [922, 593] on div "Take Photo" at bounding box center [944, 595] width 98 height 15
click at [775, 751] on div "Next" at bounding box center [765, 776] width 84 height 17
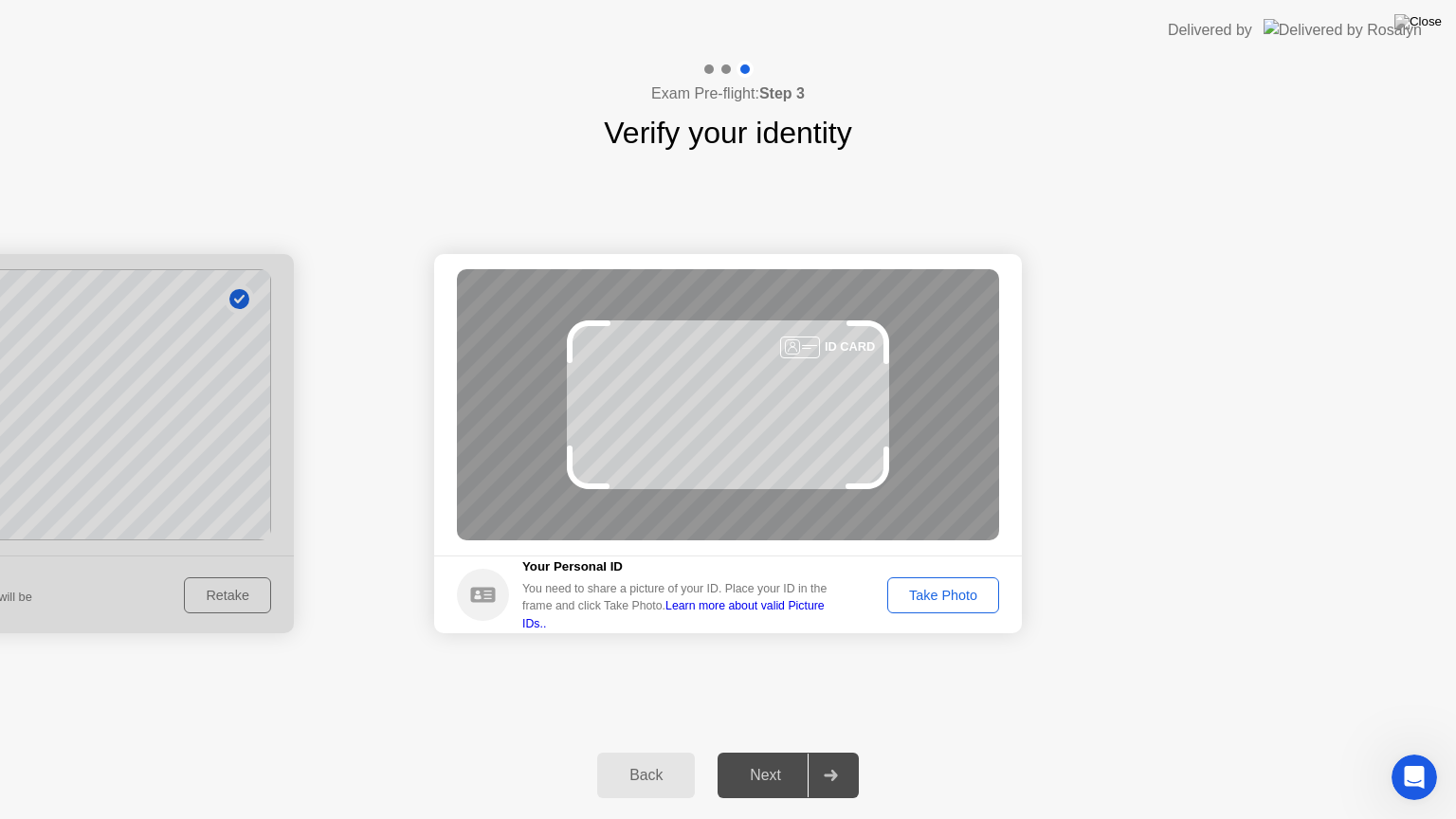
click at [952, 603] on div "Take Photo" at bounding box center [944, 595] width 98 height 15
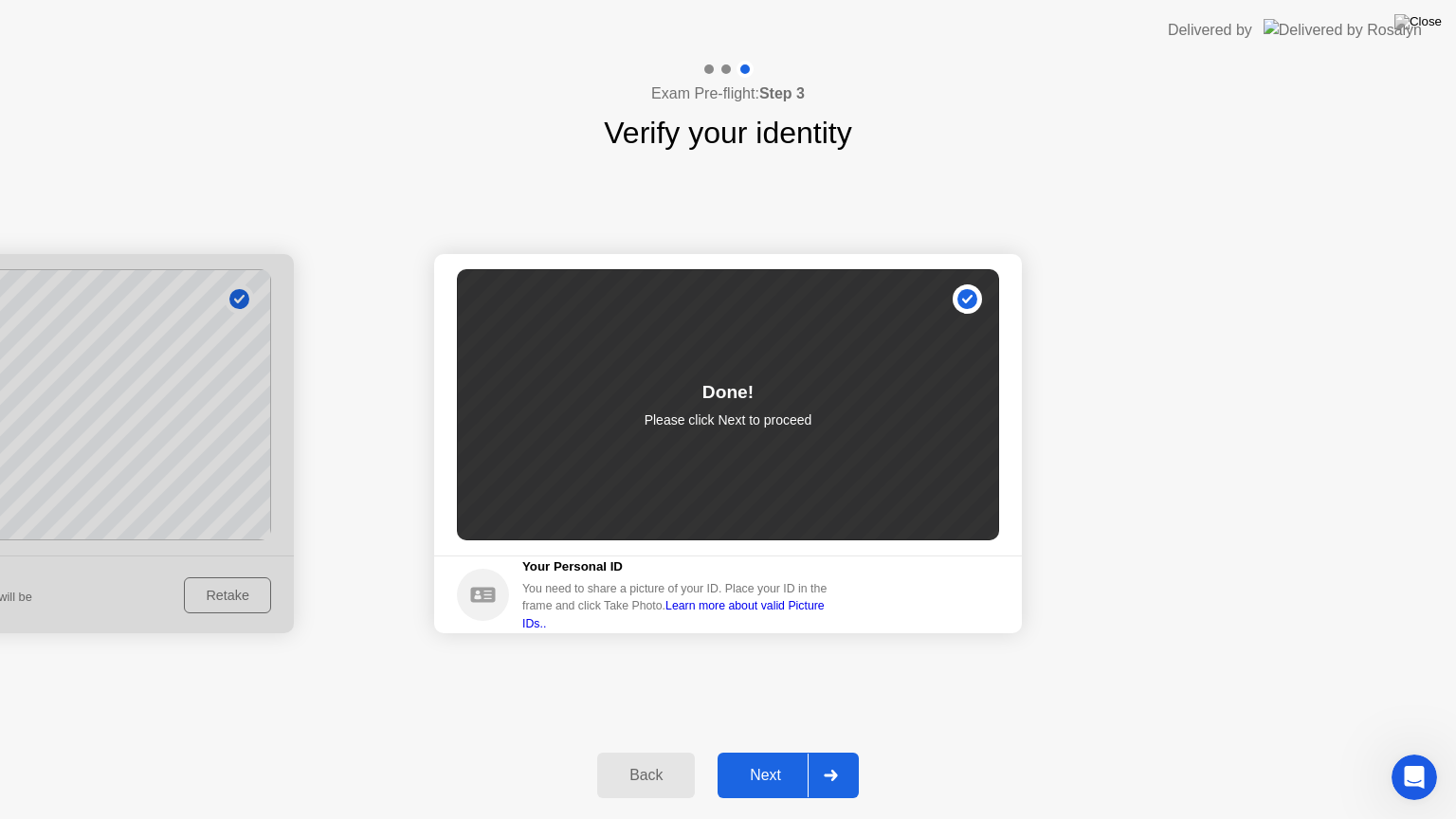
click at [758, 751] on button "Next" at bounding box center [788, 775] width 141 height 45
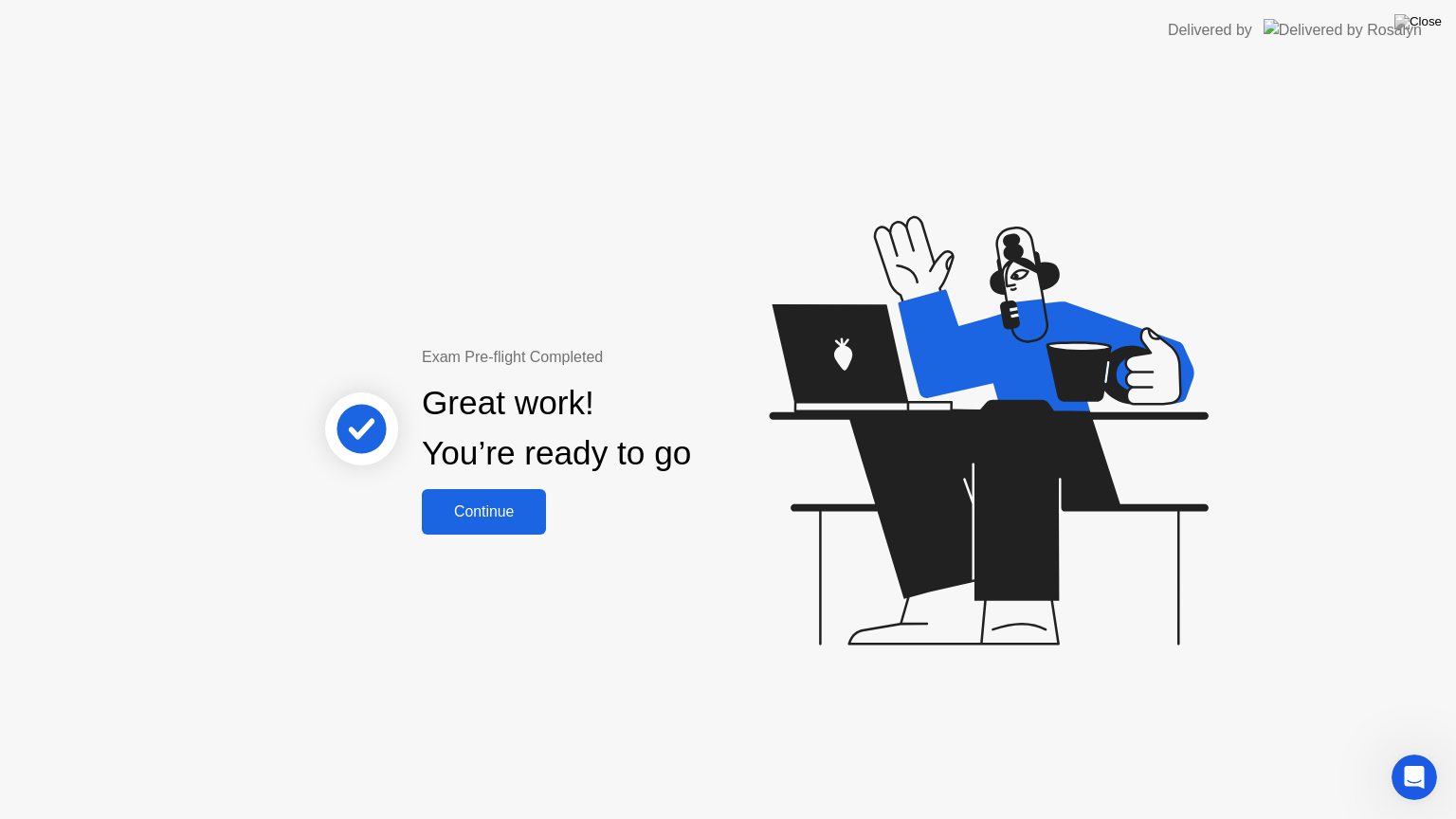
click at [508, 499] on button "Continue" at bounding box center [483, 511] width 124 height 45
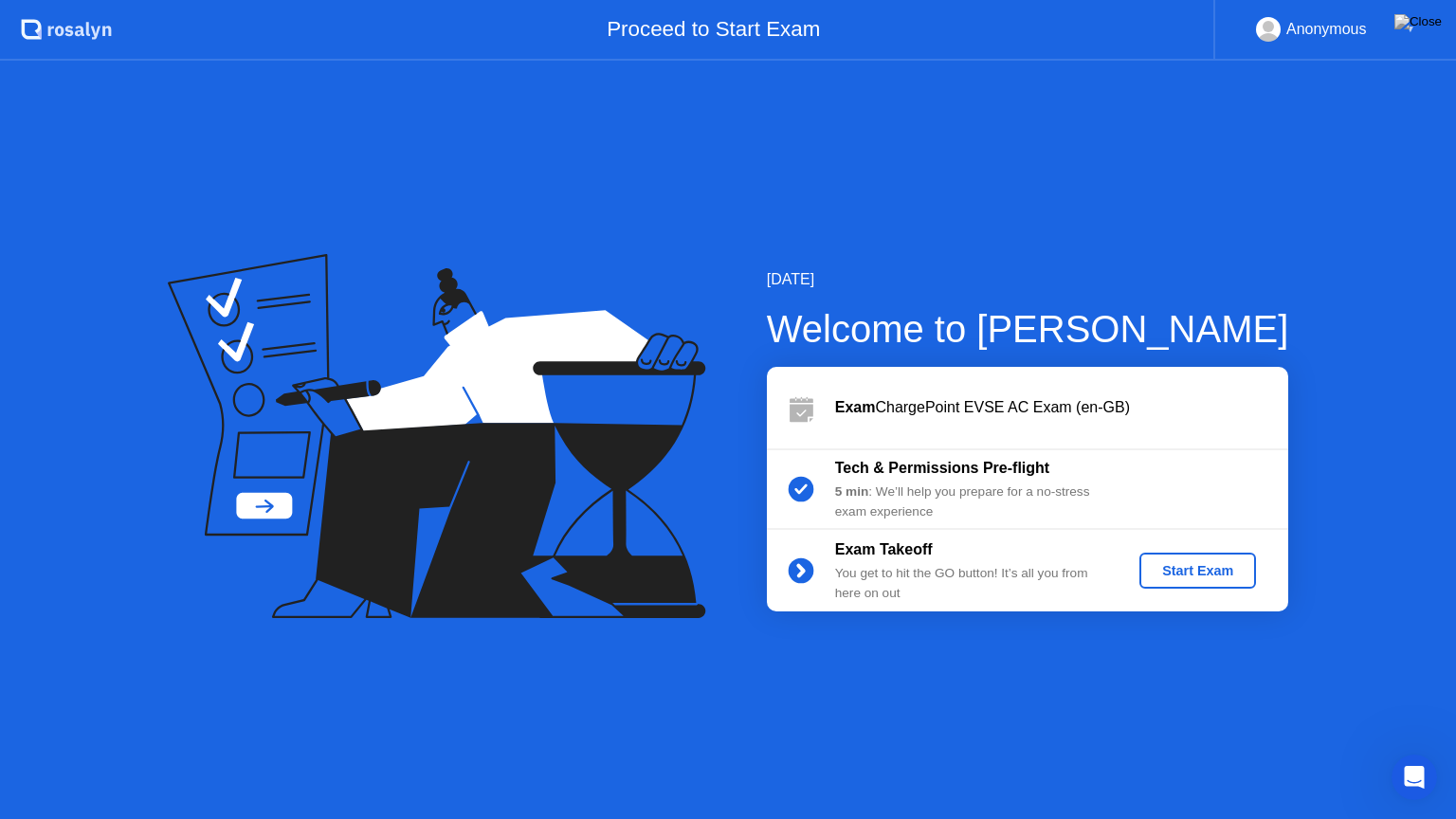
click at [1169, 574] on div "Start Exam" at bounding box center [1197, 571] width 101 height 15
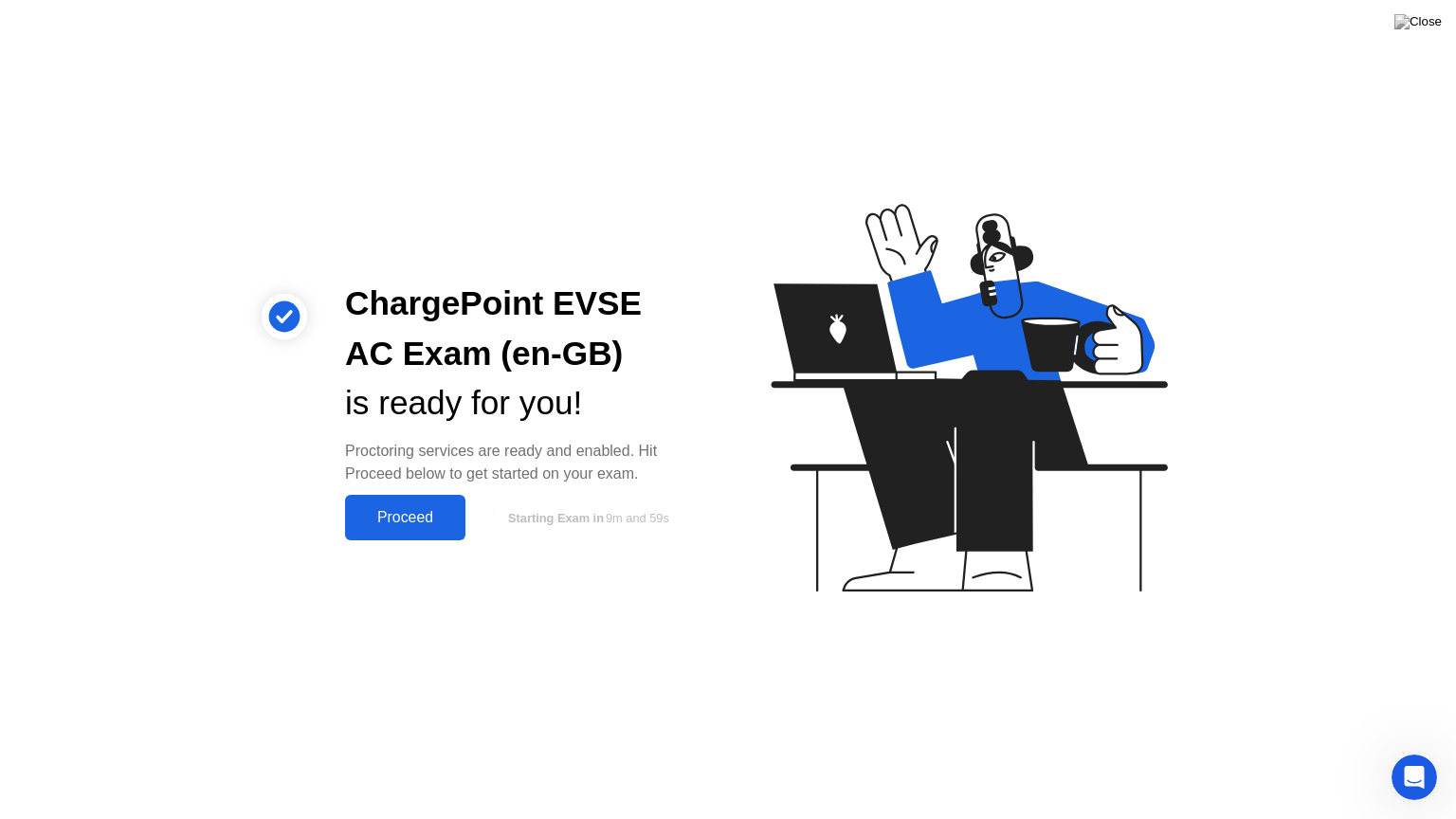
click at [410, 504] on button "Proceed" at bounding box center [405, 517] width 121 height 45
